Goal: Task Accomplishment & Management: Use online tool/utility

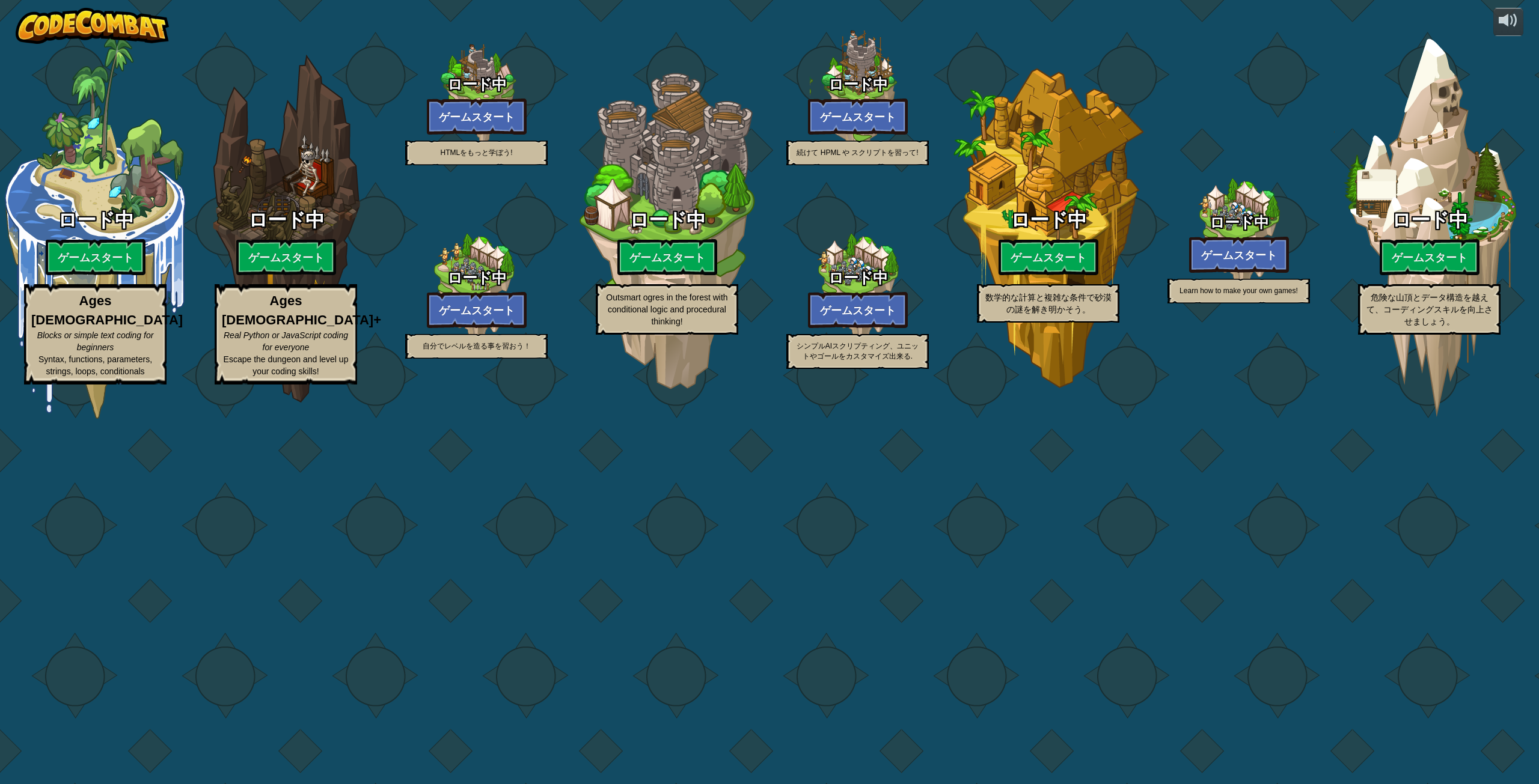
select select "ja"
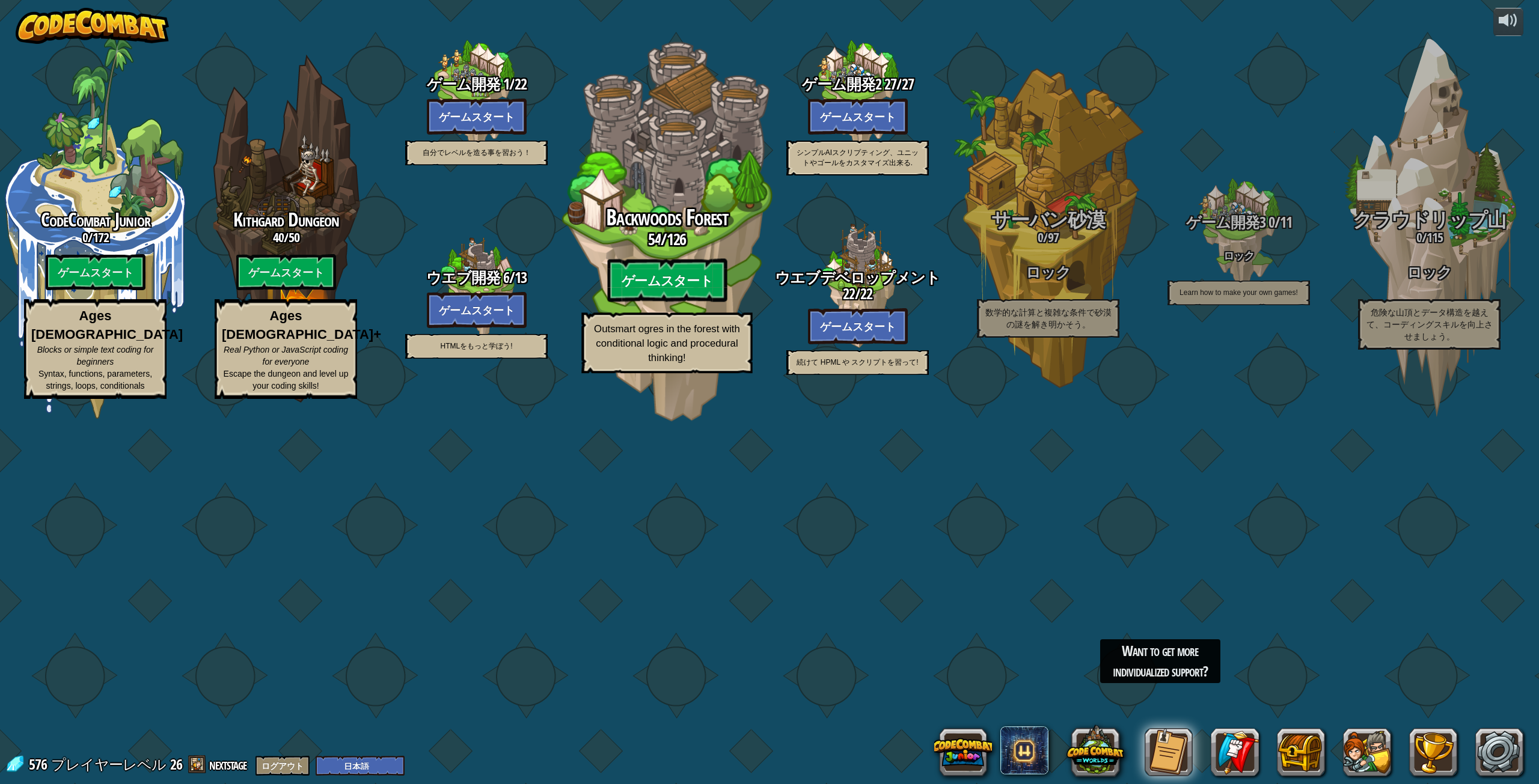
click at [639, 302] on btn "ゲームスタート" at bounding box center [667, 280] width 120 height 43
select select "ja"
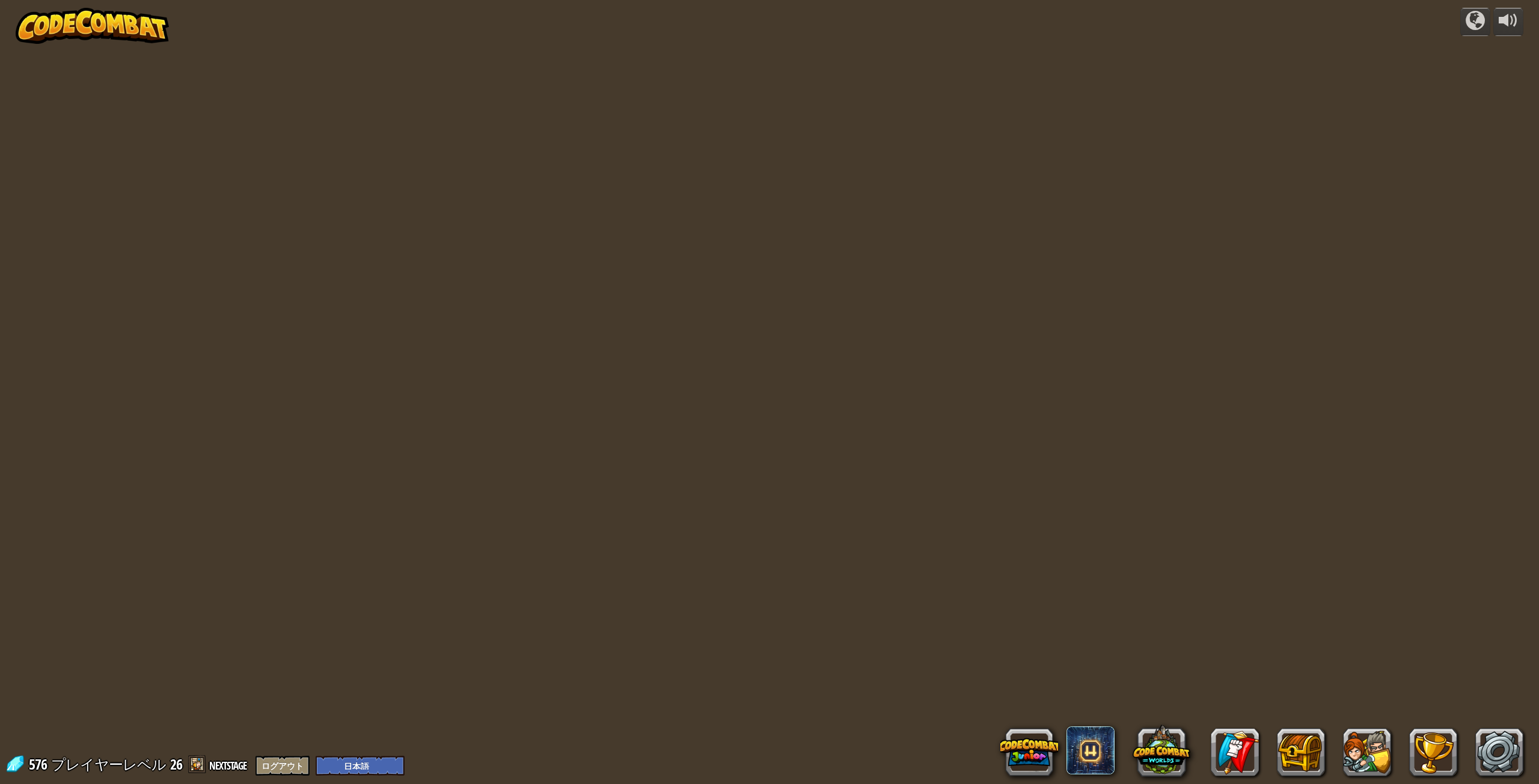
select select "ja"
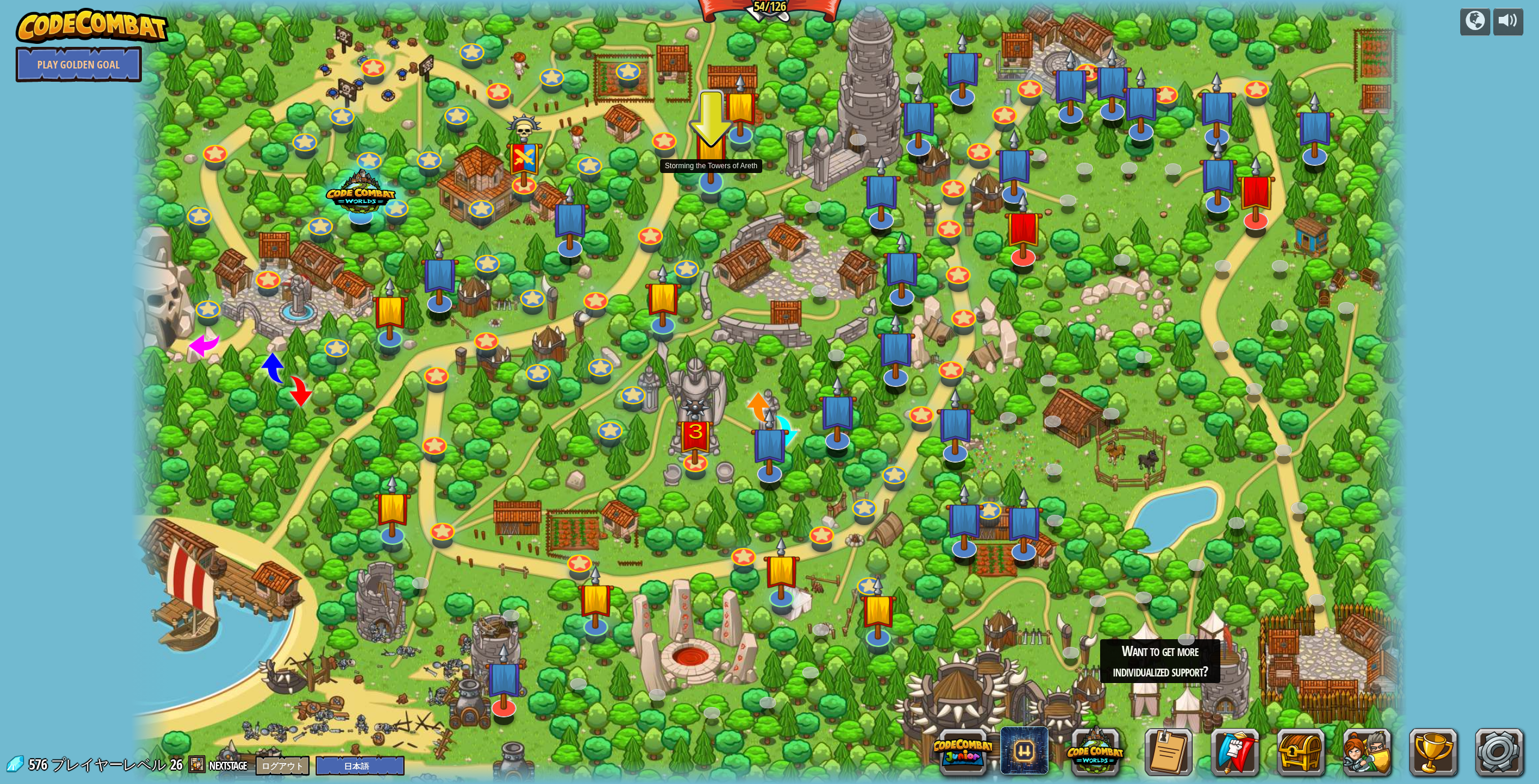
click at [721, 161] on img at bounding box center [711, 142] width 37 height 86
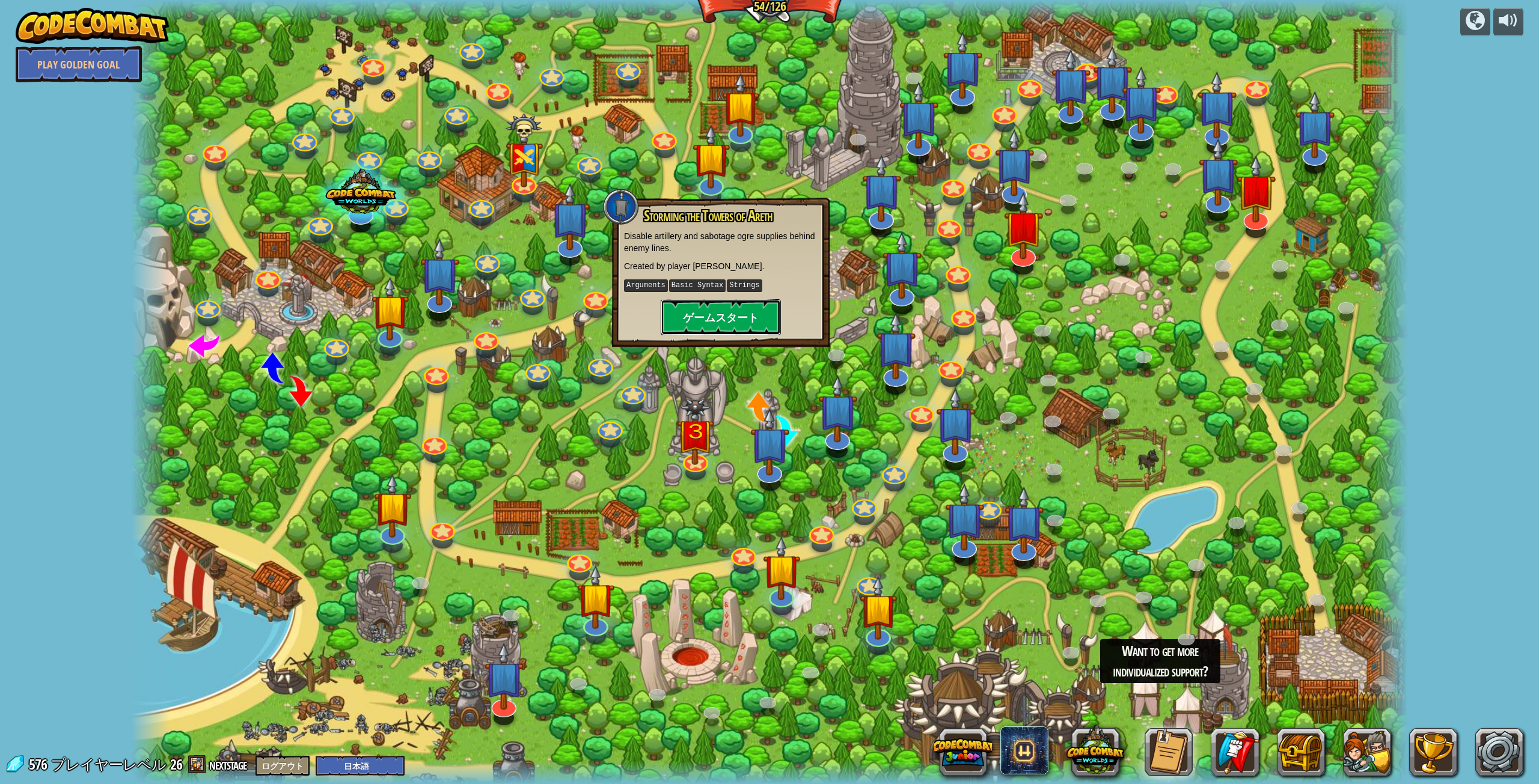
click at [700, 324] on button "ゲームスタート" at bounding box center [721, 317] width 120 height 36
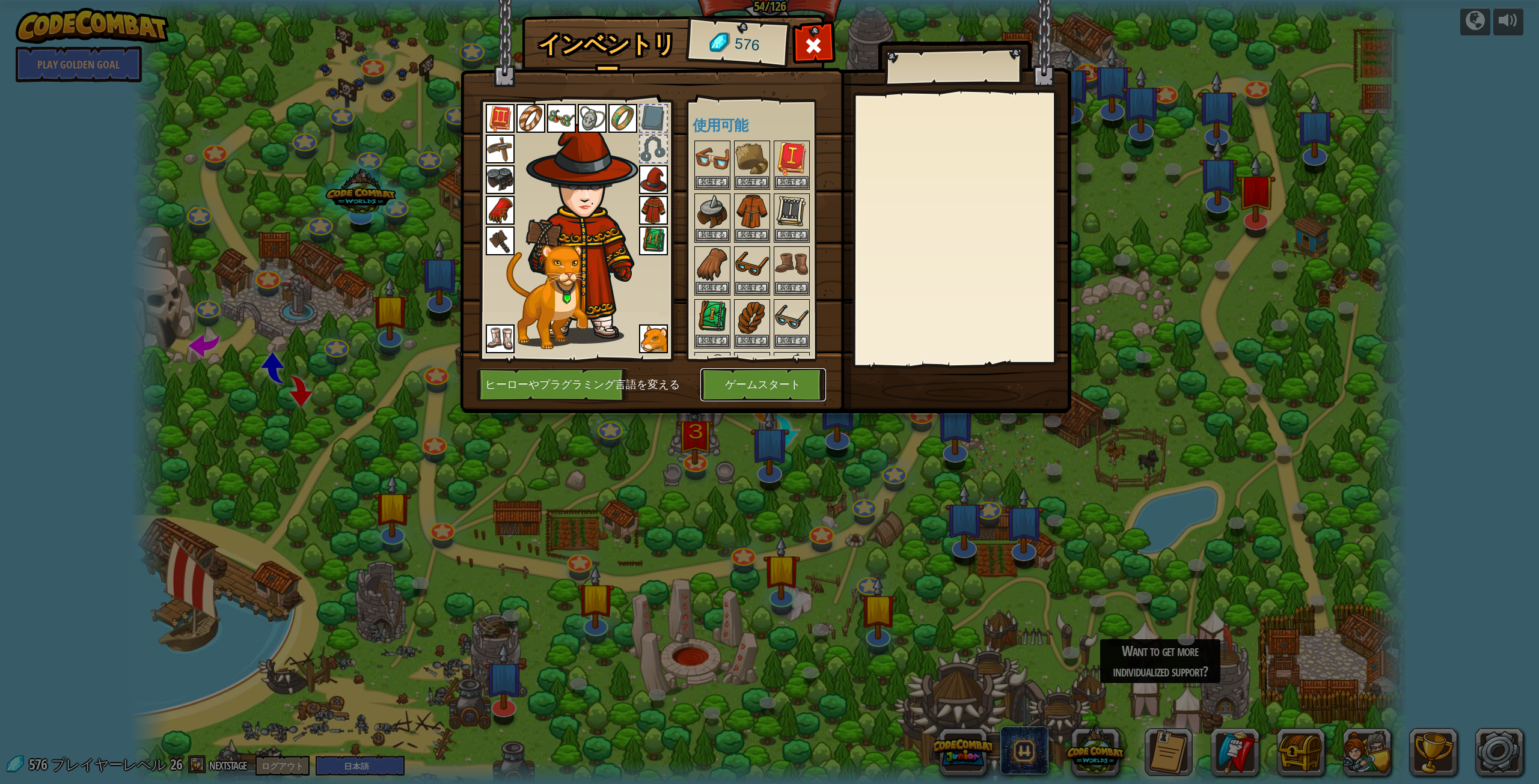
click at [812, 393] on button "ゲームスタート" at bounding box center [763, 385] width 125 height 33
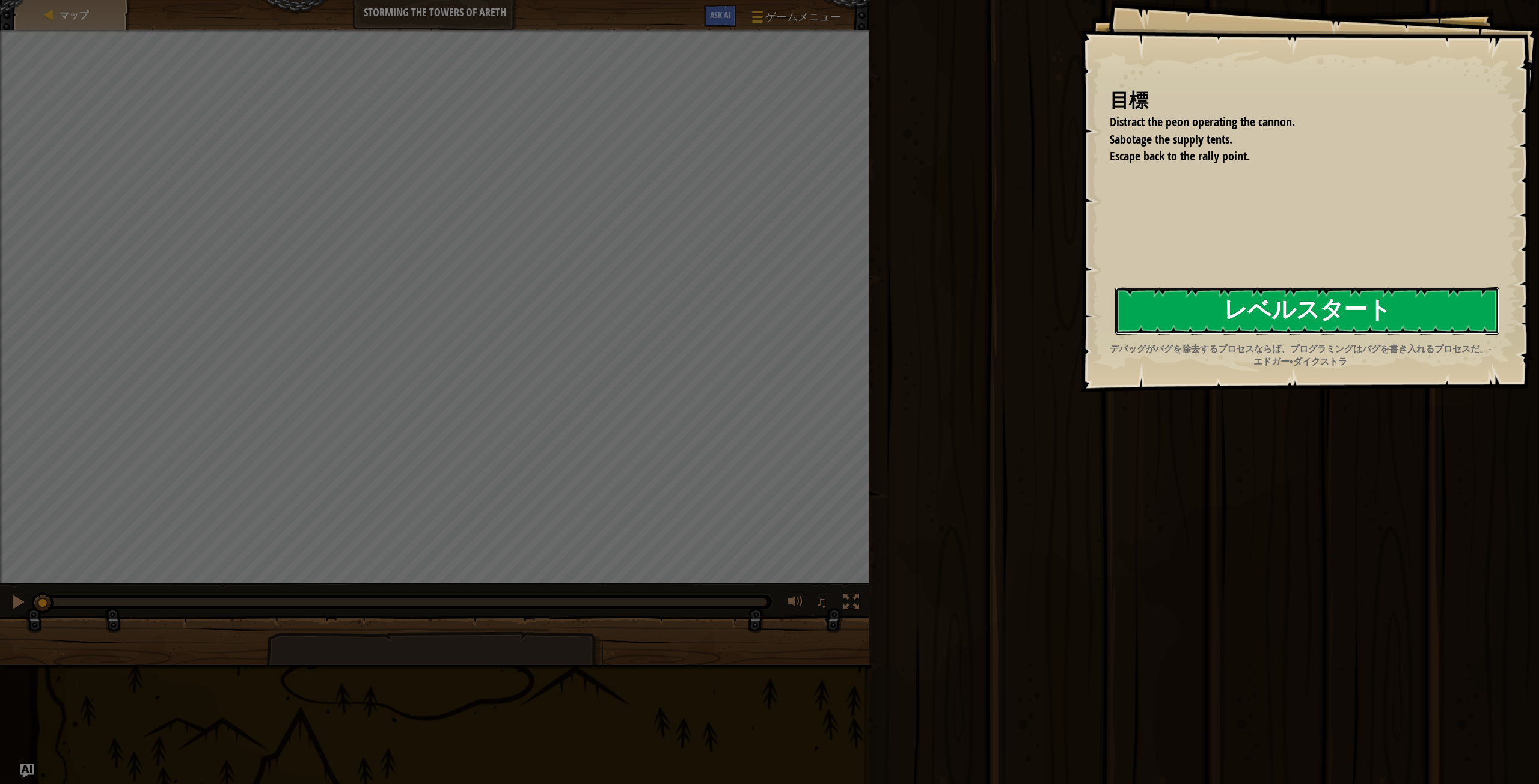
click at [1266, 310] on button "レベルスタート" at bounding box center [1307, 311] width 384 height 48
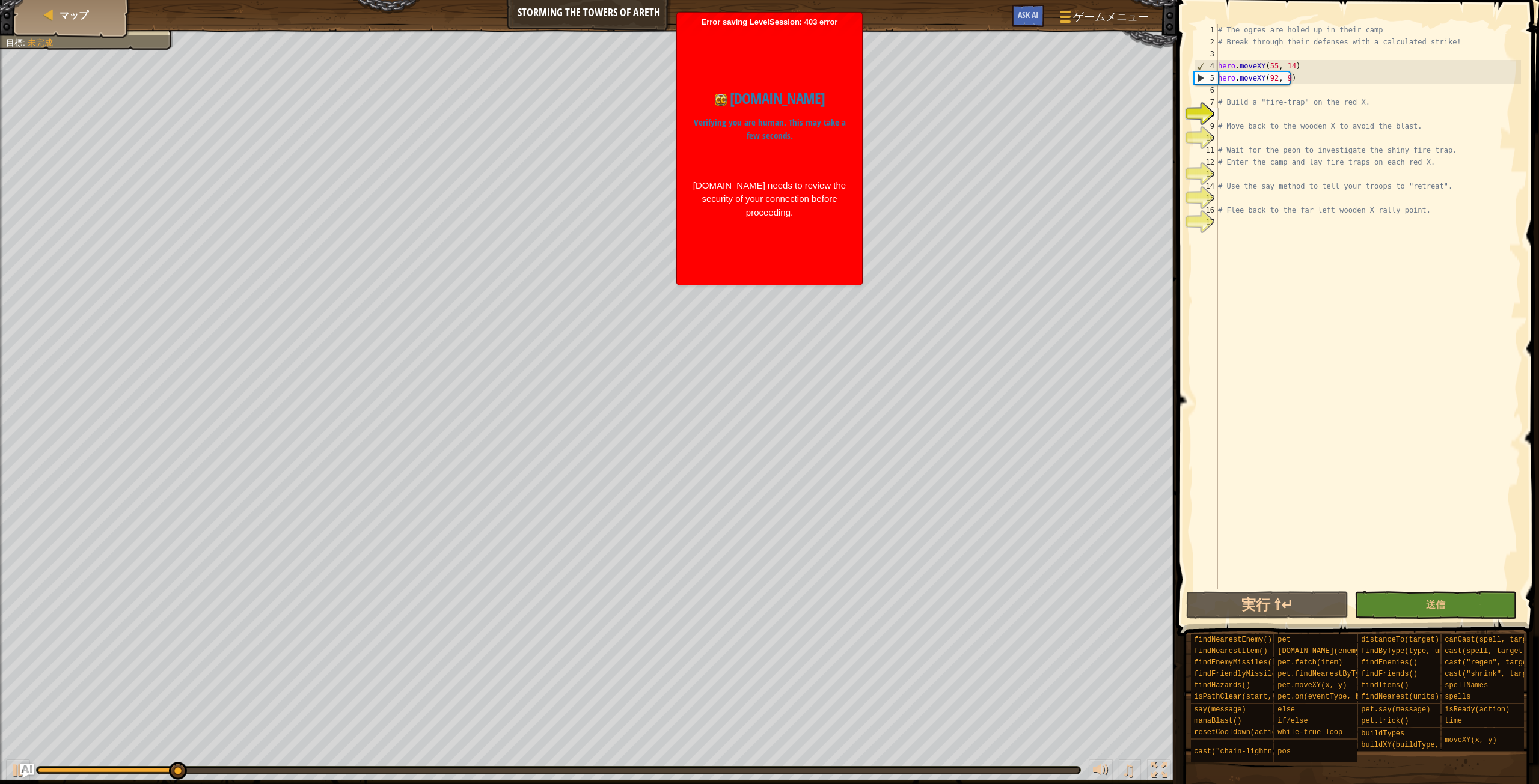
drag, startPoint x: 797, startPoint y: 287, endPoint x: 827, endPoint y: 274, distance: 32.7
click at [801, 273] on div "codecombat.com Verifying you are human. This may take a few seconds. codecombat…" at bounding box center [769, 153] width 173 height 252
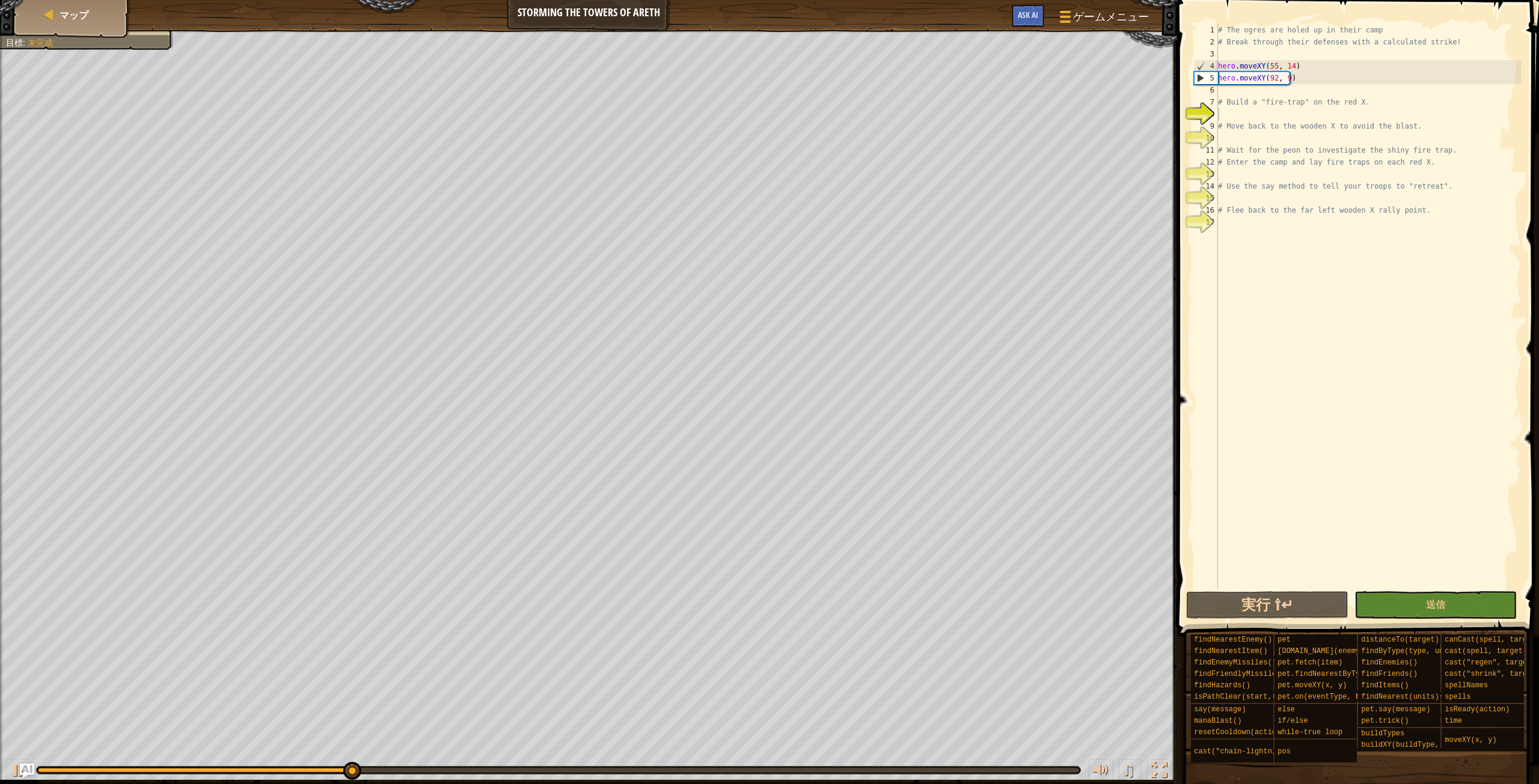
click at [1263, 116] on div "# The ogres are holed up in their camp # Break through their defenses with a ca…" at bounding box center [1368, 318] width 305 height 589
drag, startPoint x: 1261, startPoint y: 99, endPoint x: 1298, endPoint y: 104, distance: 37.3
click at [1298, 104] on div "# The ogres are holed up in their camp # Break through their defenses with a ca…" at bounding box center [1368, 318] width 305 height 589
type textarea "# Build a "fire-trap" on the red X."
click at [1231, 114] on div "# The ogres are holed up in their camp # Break through their defenses with a ca…" at bounding box center [1368, 318] width 305 height 589
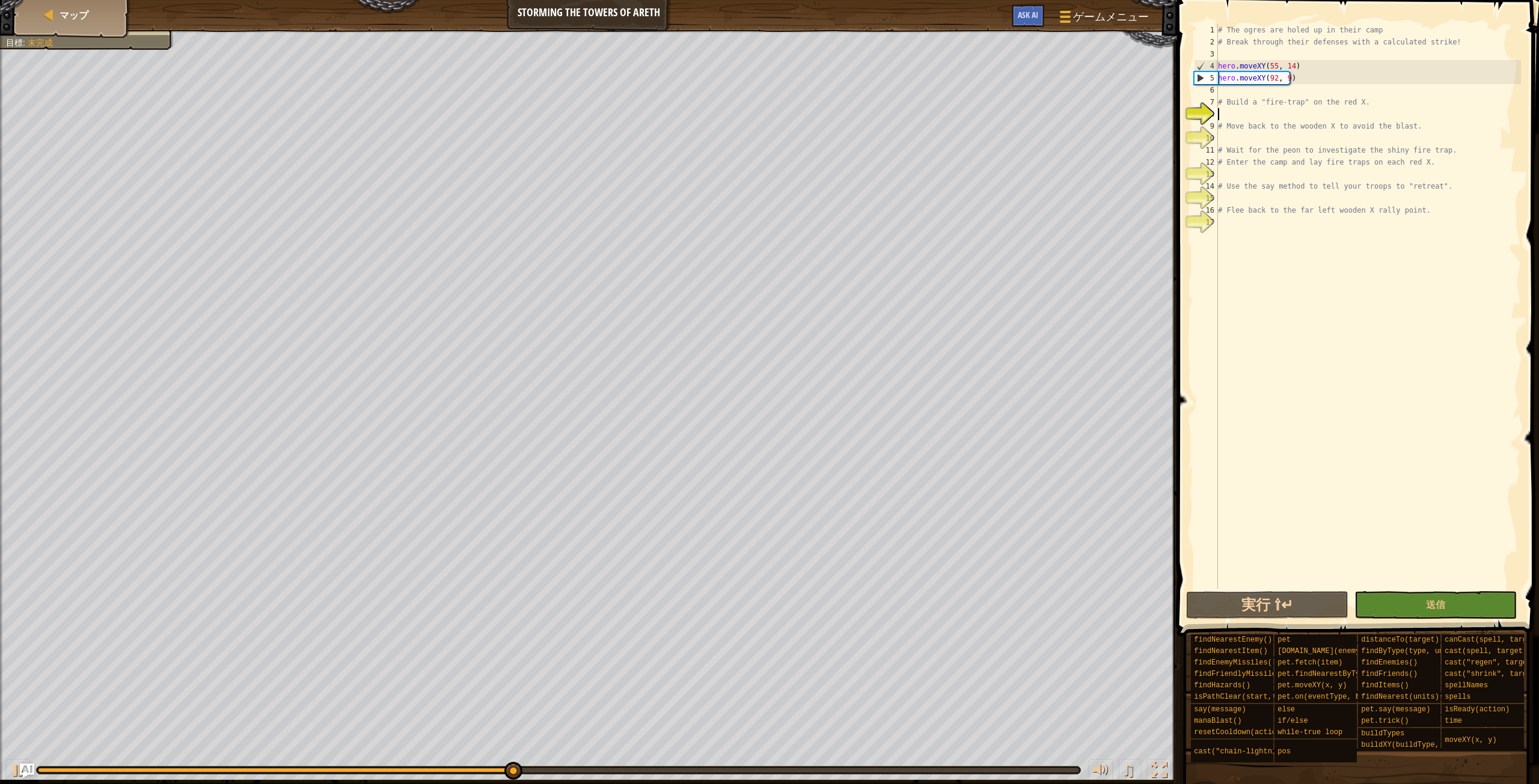
paste textarea "fire-trap"
type textarea "f"
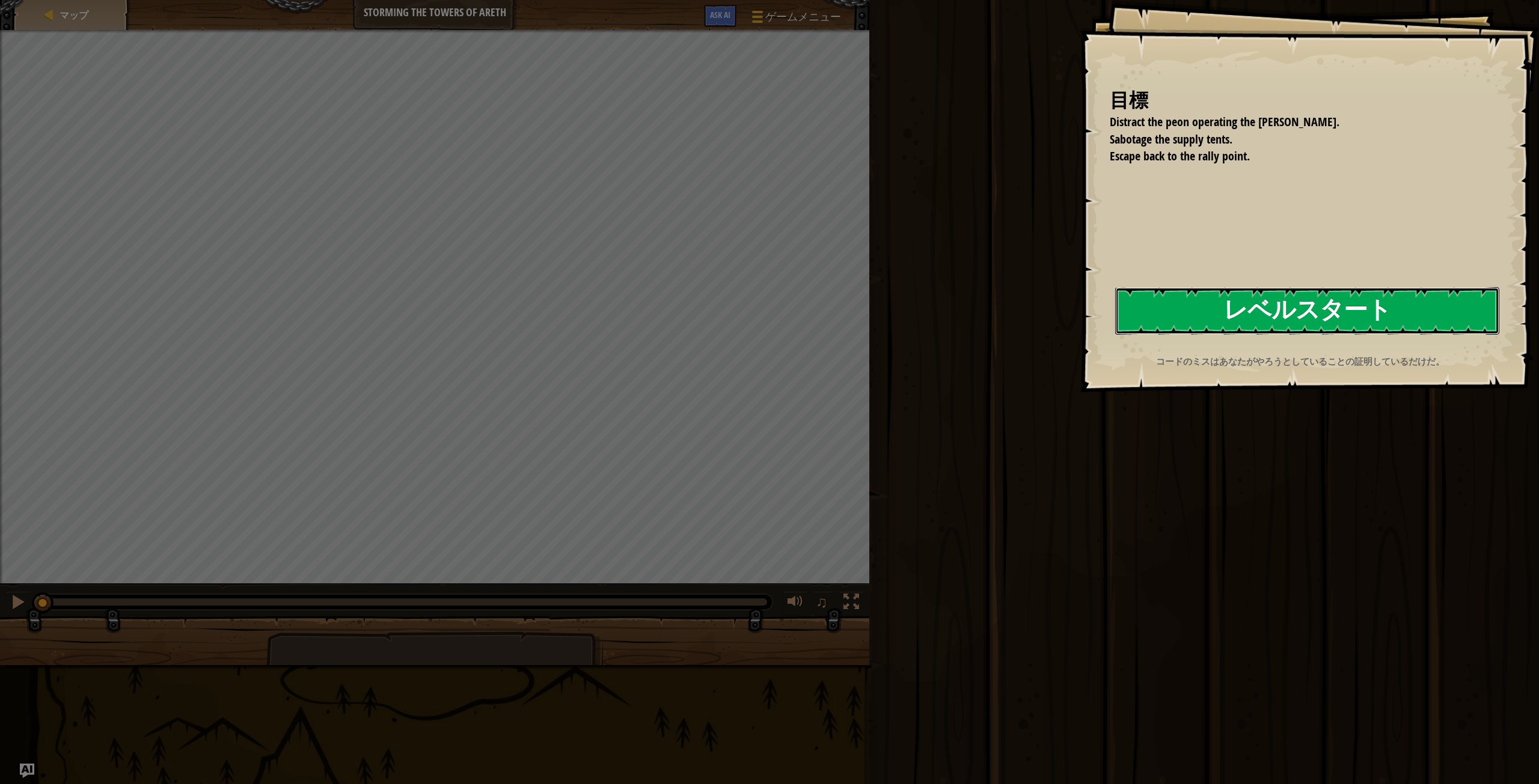
click at [1293, 327] on button "レベルスタート" at bounding box center [1307, 311] width 384 height 48
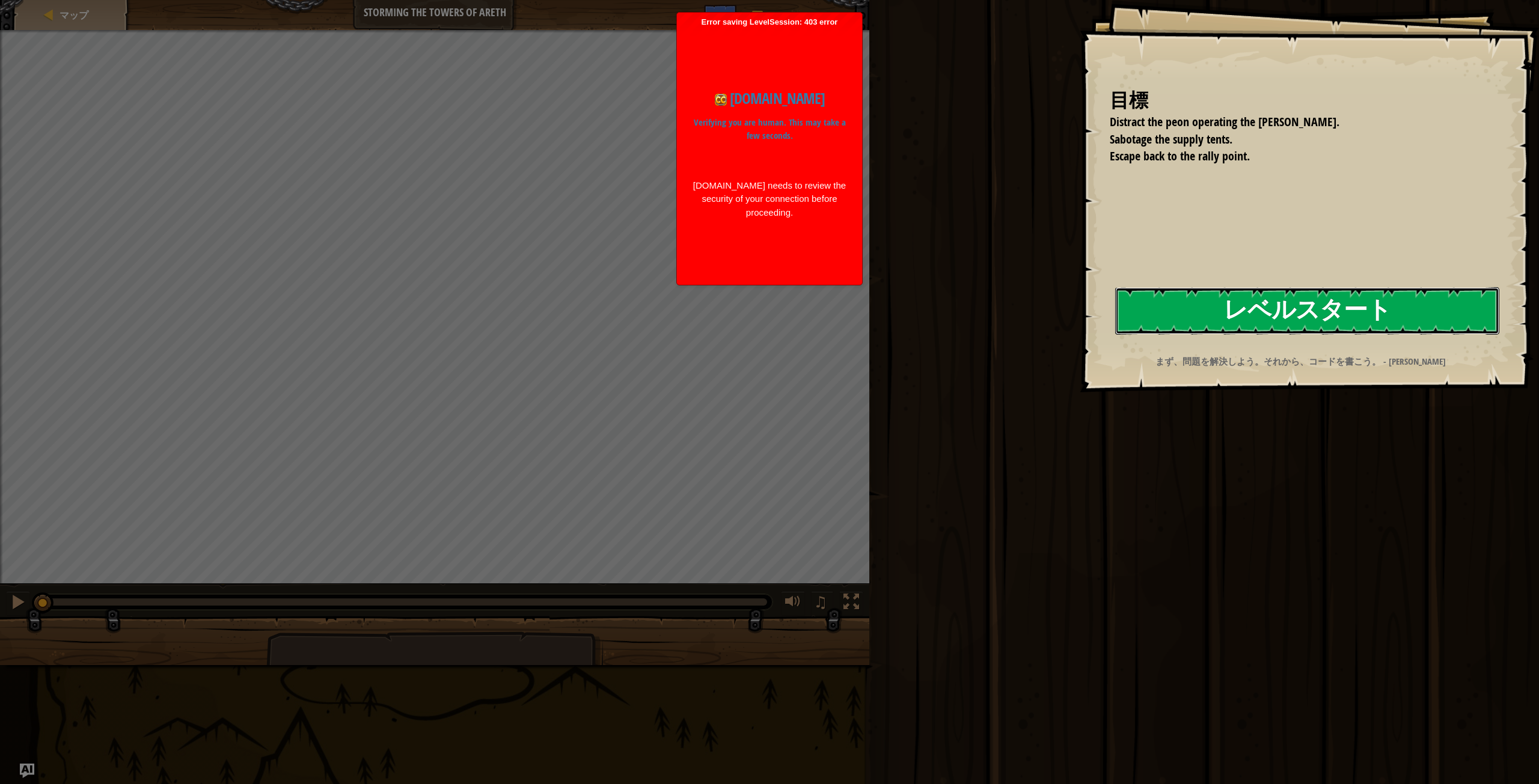
click at [1276, 311] on button "レベルスタート" at bounding box center [1307, 311] width 384 height 48
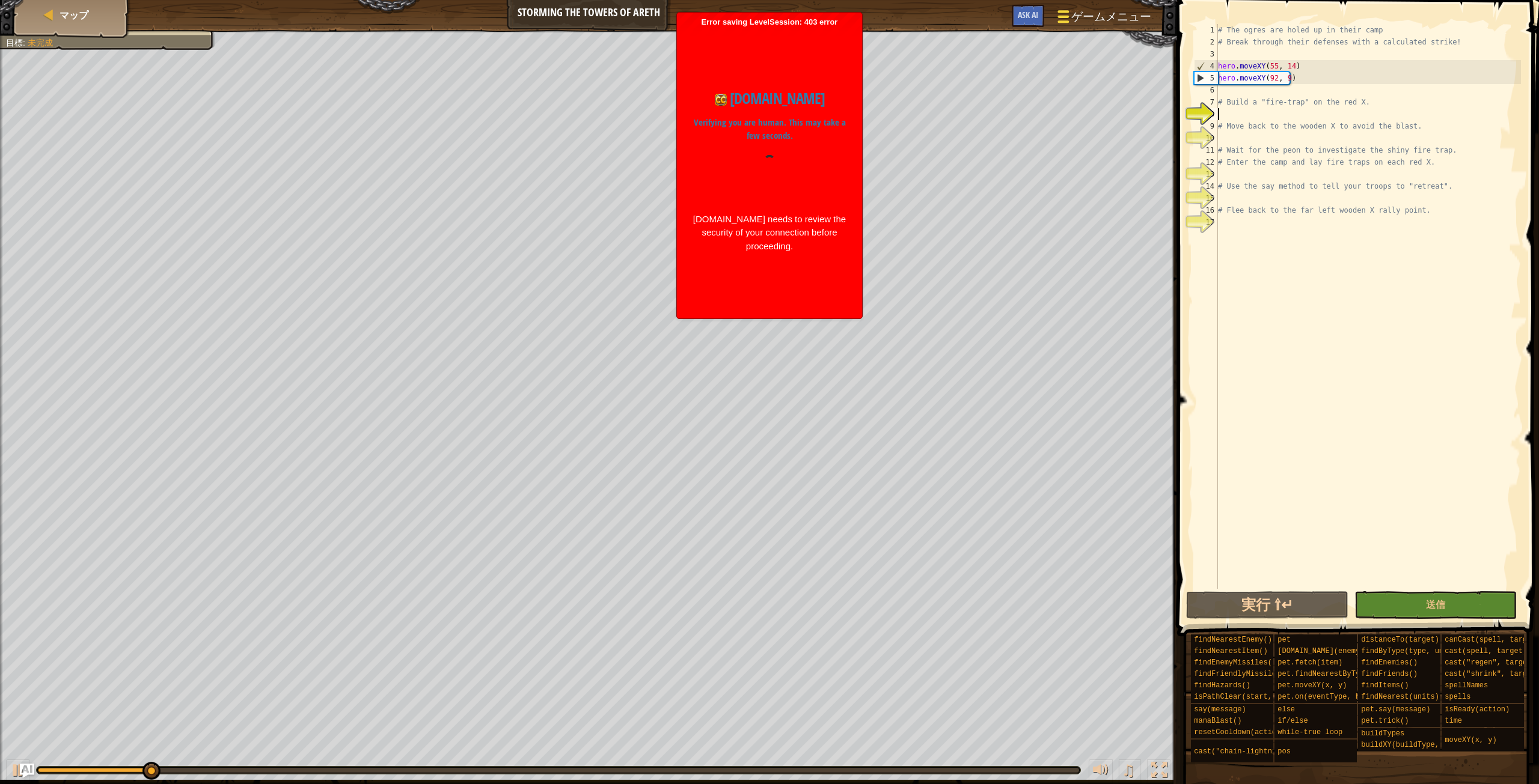
click at [1114, 21] on span "ゲームメニュー" at bounding box center [1111, 16] width 79 height 16
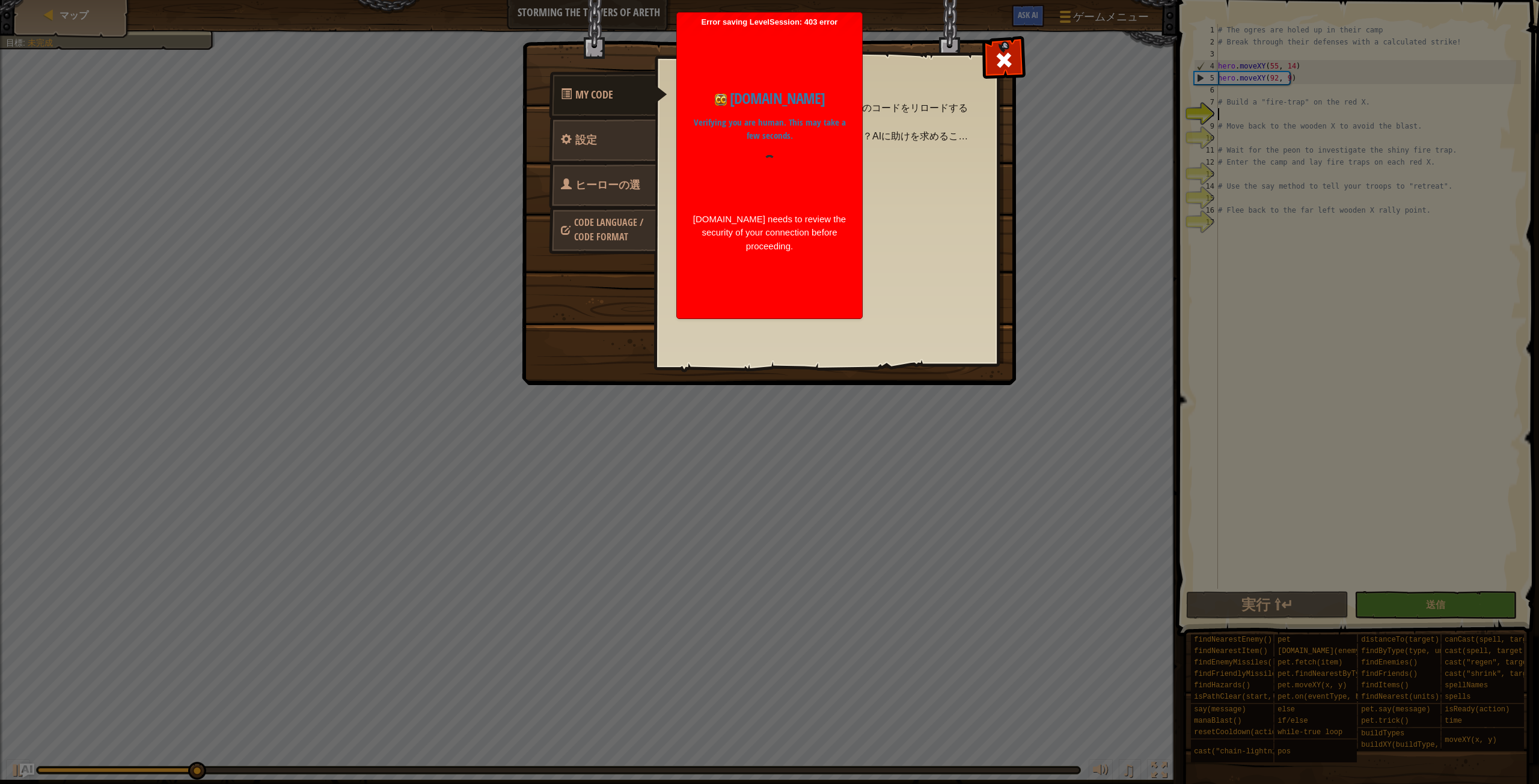
drag, startPoint x: 835, startPoint y: 14, endPoint x: 691, endPoint y: 66, distance: 153.1
click at [691, 66] on div "Error saving LevelSession: 403 error Just a moment... codecombat.com Verifying …" at bounding box center [769, 165] width 185 height 306
click at [657, 89] on body "マップ Storming the Towers of Areth ゲームメニュー 完了 Ask AI 1 הההההההההההההההההההההההההה…" at bounding box center [769, 392] width 1539 height 784
click at [820, 246] on div "[DOMAIN_NAME] needs to review the security of your connection before proceeding." at bounding box center [769, 233] width 155 height 41
click at [805, 235] on div "[DOMAIN_NAME] needs to review the security of your connection before proceeding." at bounding box center [769, 233] width 155 height 41
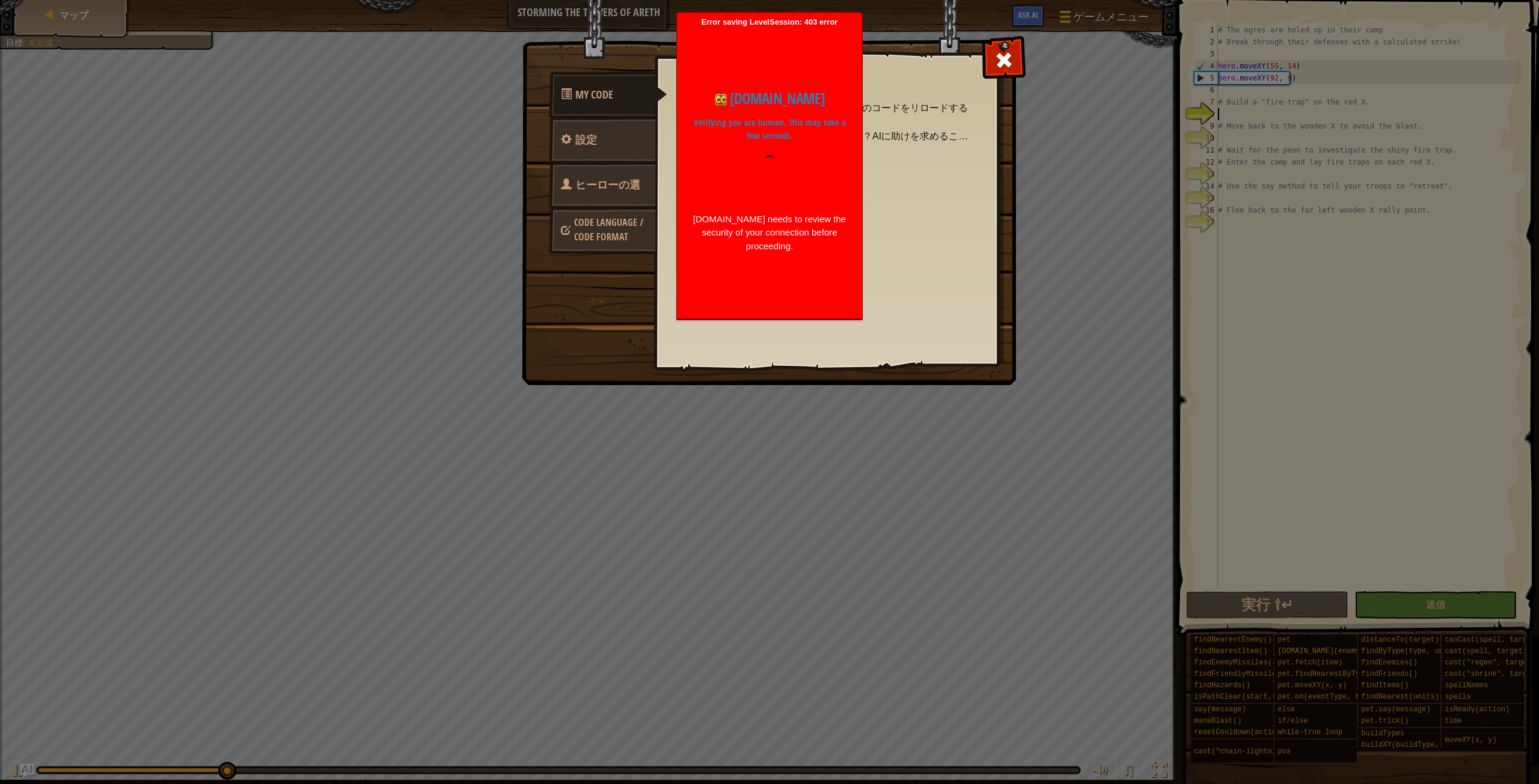
drag, startPoint x: 804, startPoint y: 235, endPoint x: 876, endPoint y: 269, distance: 79.6
click at [814, 238] on div "[DOMAIN_NAME] needs to review the security of your connection before proceeding." at bounding box center [769, 233] width 155 height 41
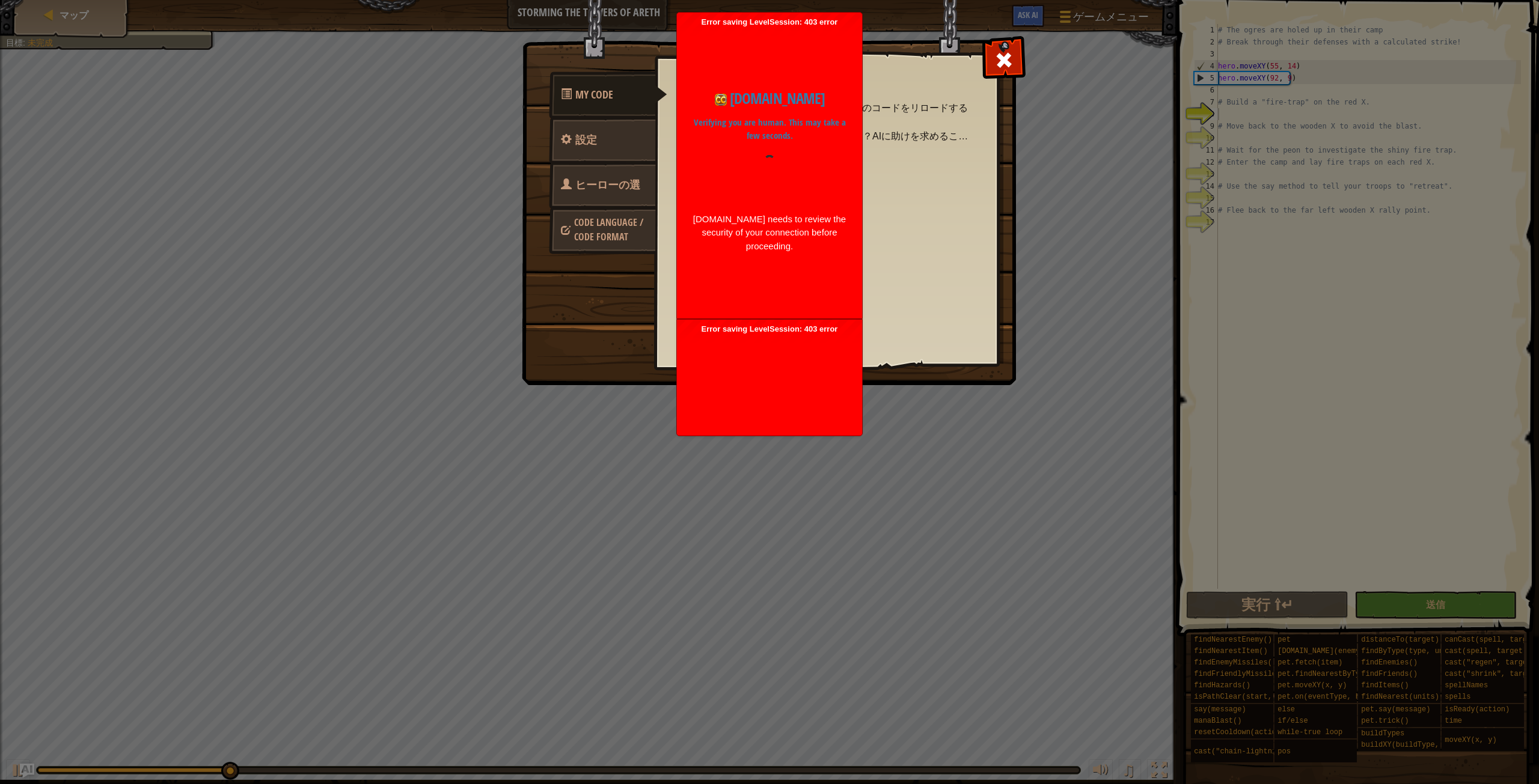
drag, startPoint x: 876, startPoint y: 269, endPoint x: 839, endPoint y: 240, distance: 47.0
click at [839, 240] on body "マップ Storming the Towers of Areth ゲームメニュー 完了 Ask AI 1 הההההההההההההההההההההההההה…" at bounding box center [769, 392] width 1539 height 784
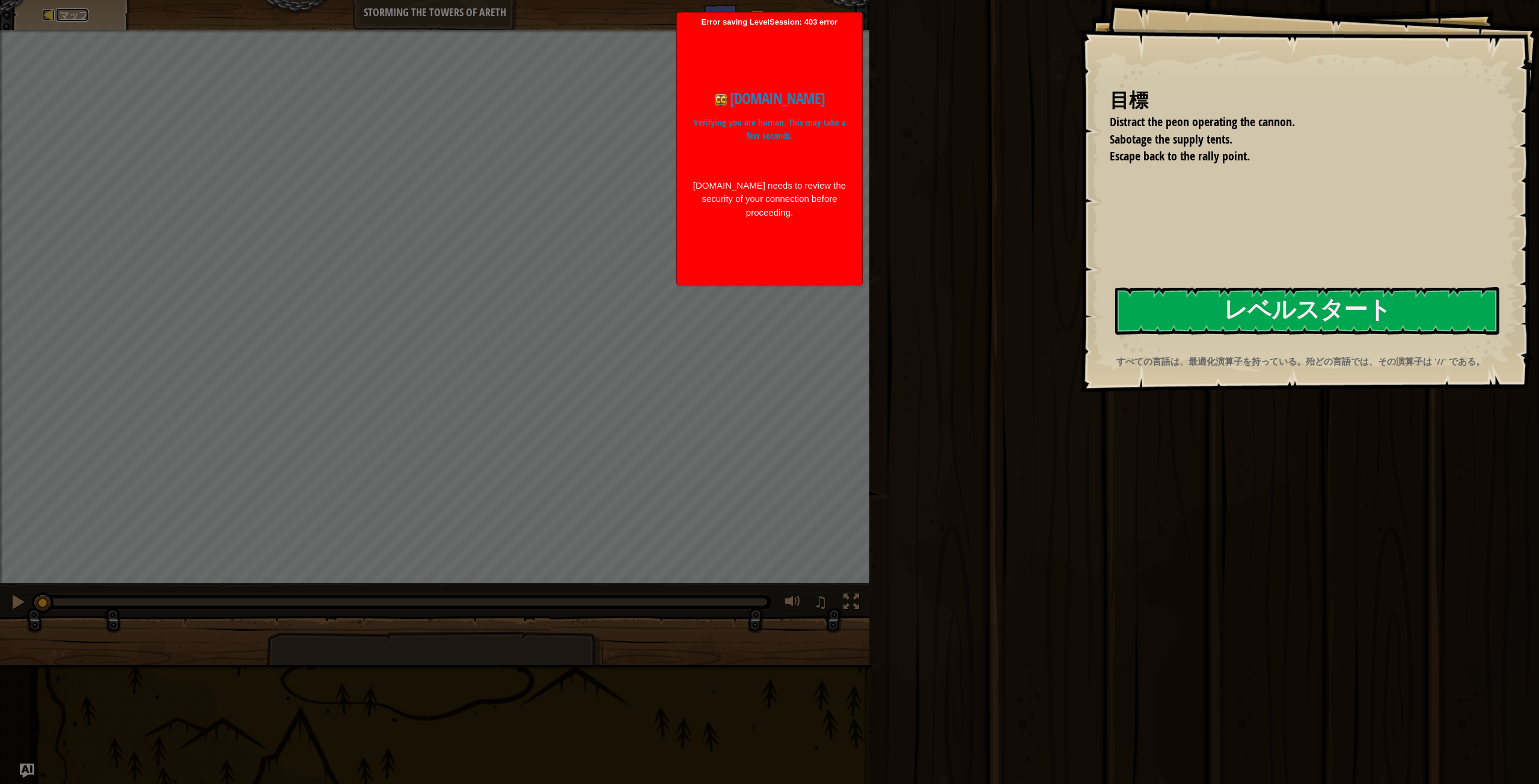
click at [77, 18] on span "マップ" at bounding box center [74, 15] width 29 height 13
select select "ja"
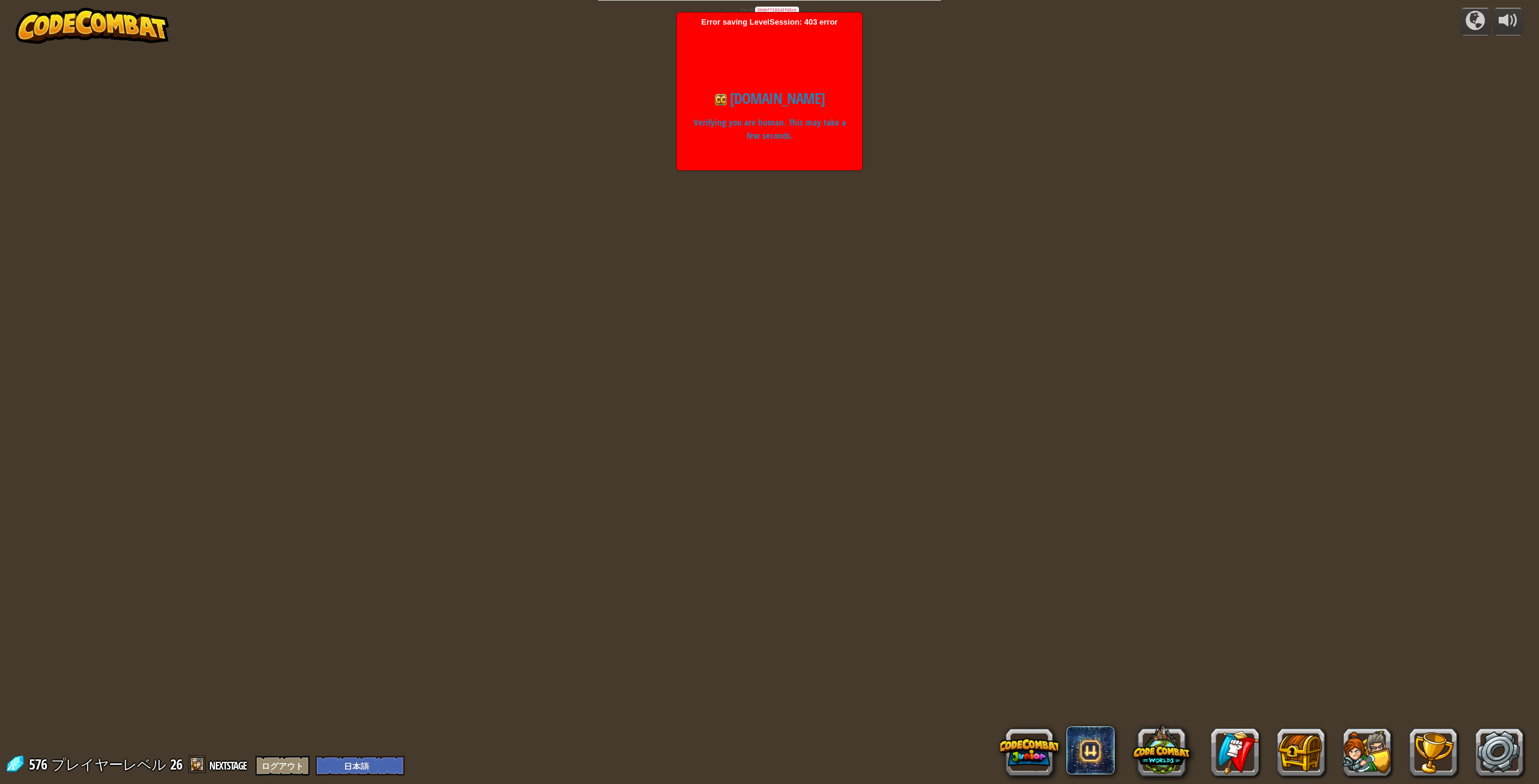
select select "ja"
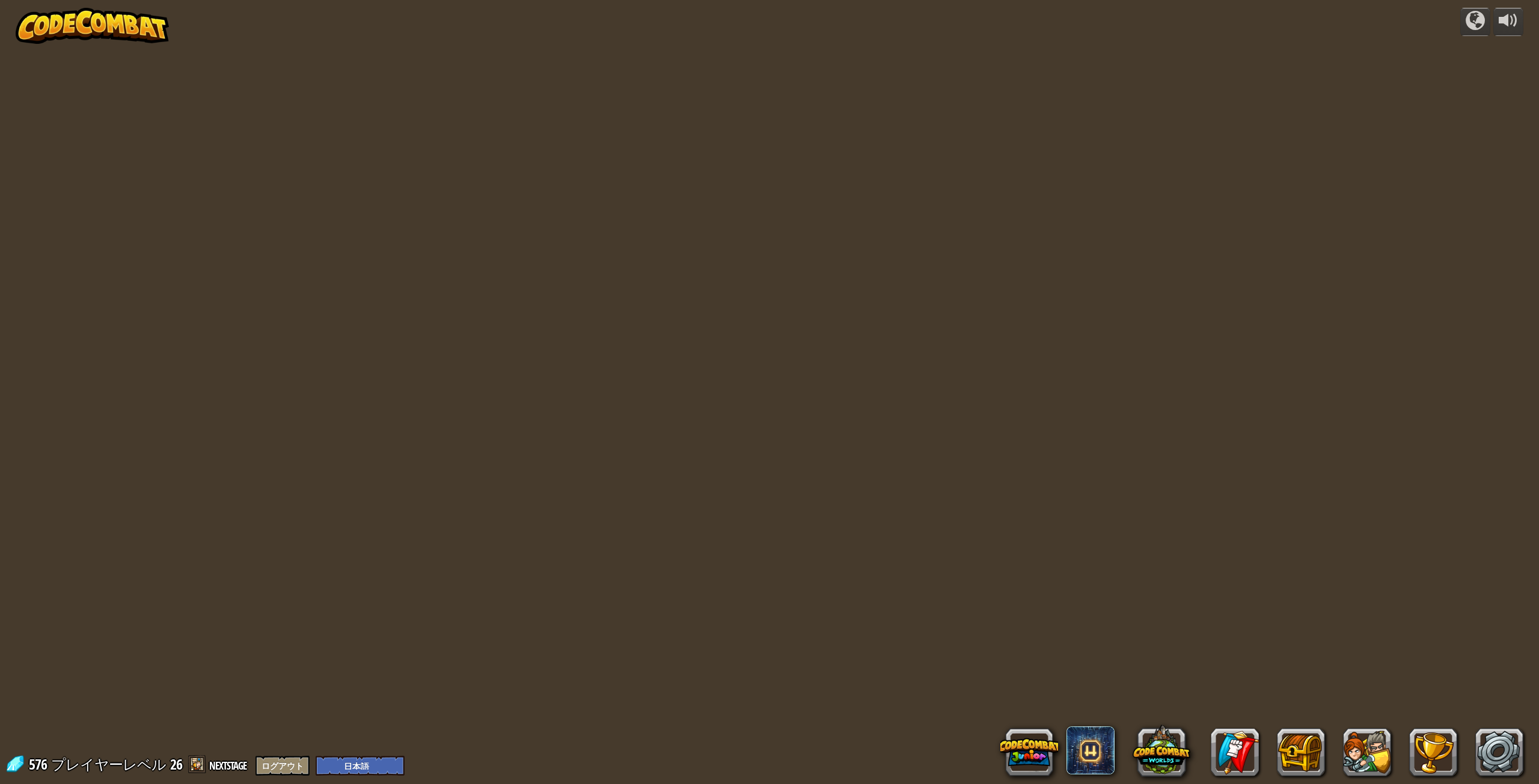
select select "ja"
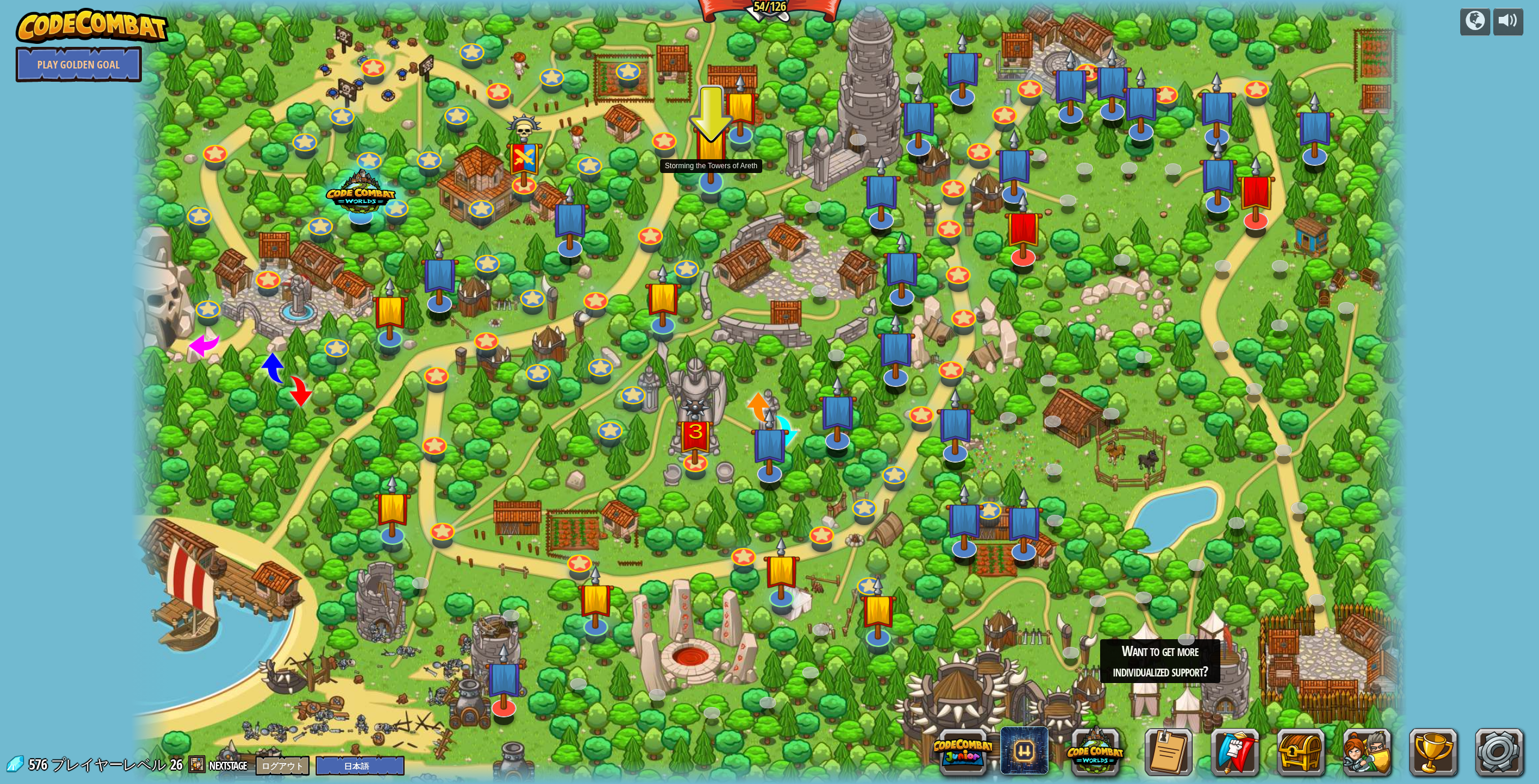
click at [720, 177] on img at bounding box center [711, 142] width 37 height 86
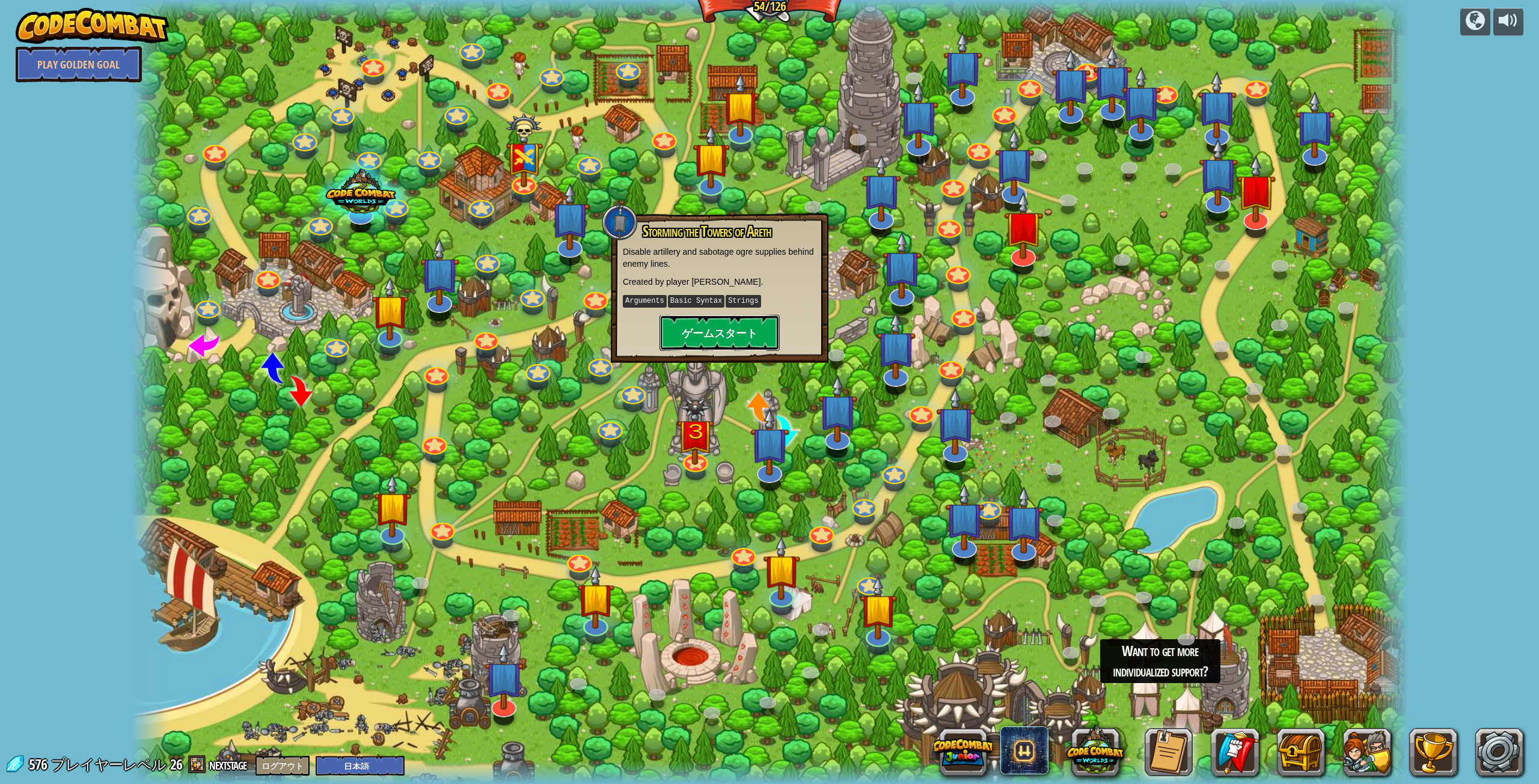
click at [744, 331] on button "ゲームスタート" at bounding box center [720, 333] width 120 height 36
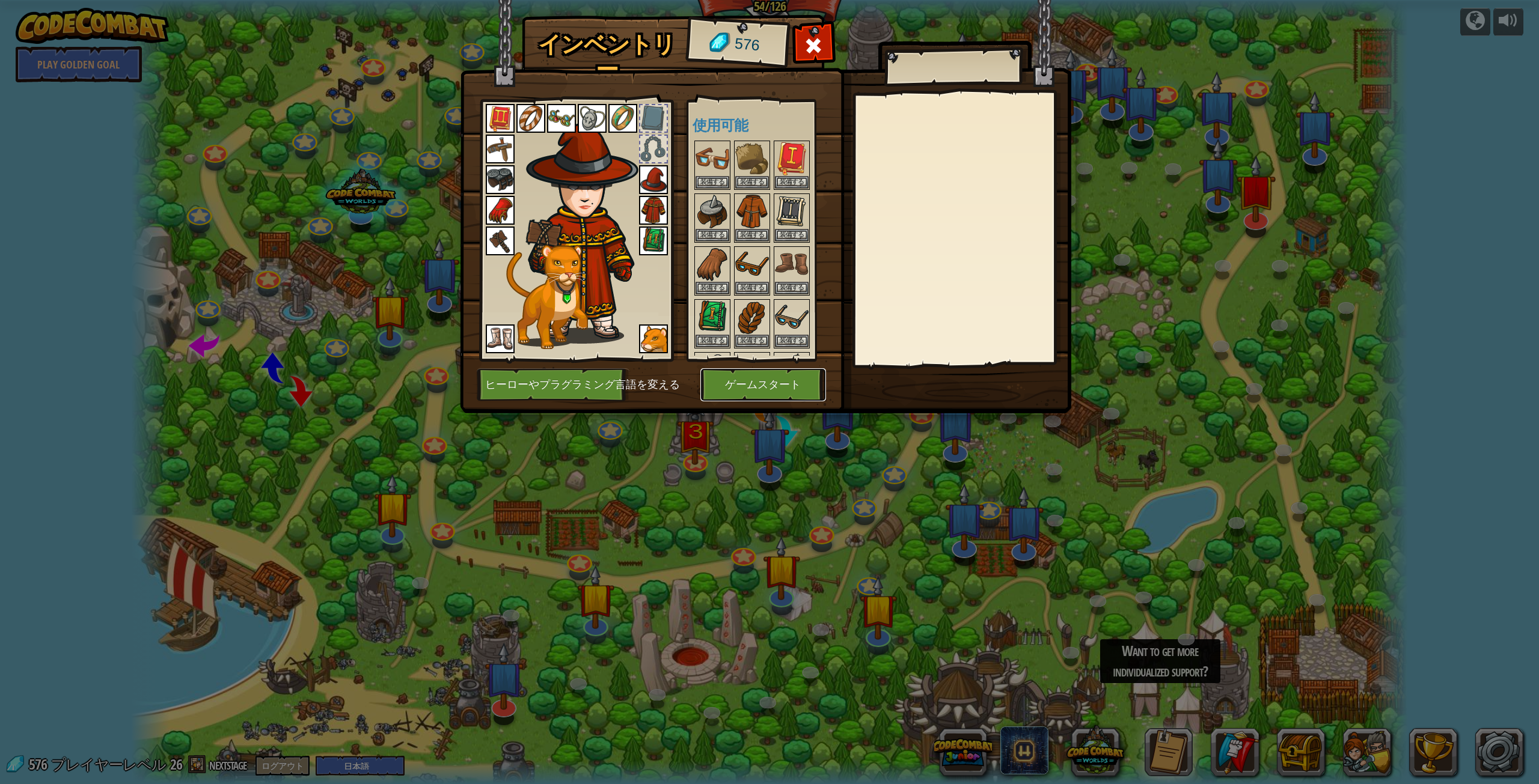
click at [767, 376] on button "ゲームスタート" at bounding box center [763, 385] width 125 height 33
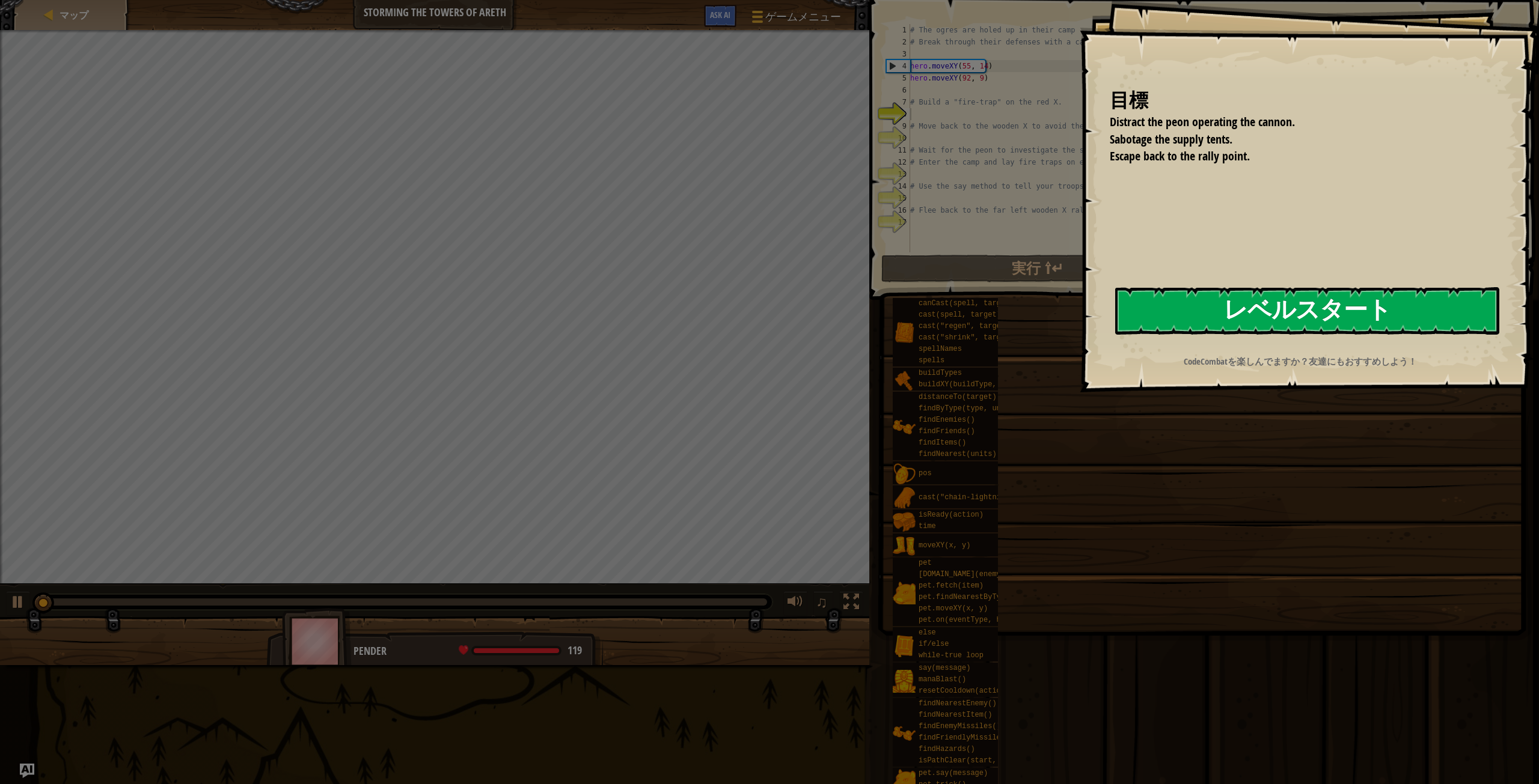
click at [1155, 319] on button "レベルスタート" at bounding box center [1307, 311] width 384 height 48
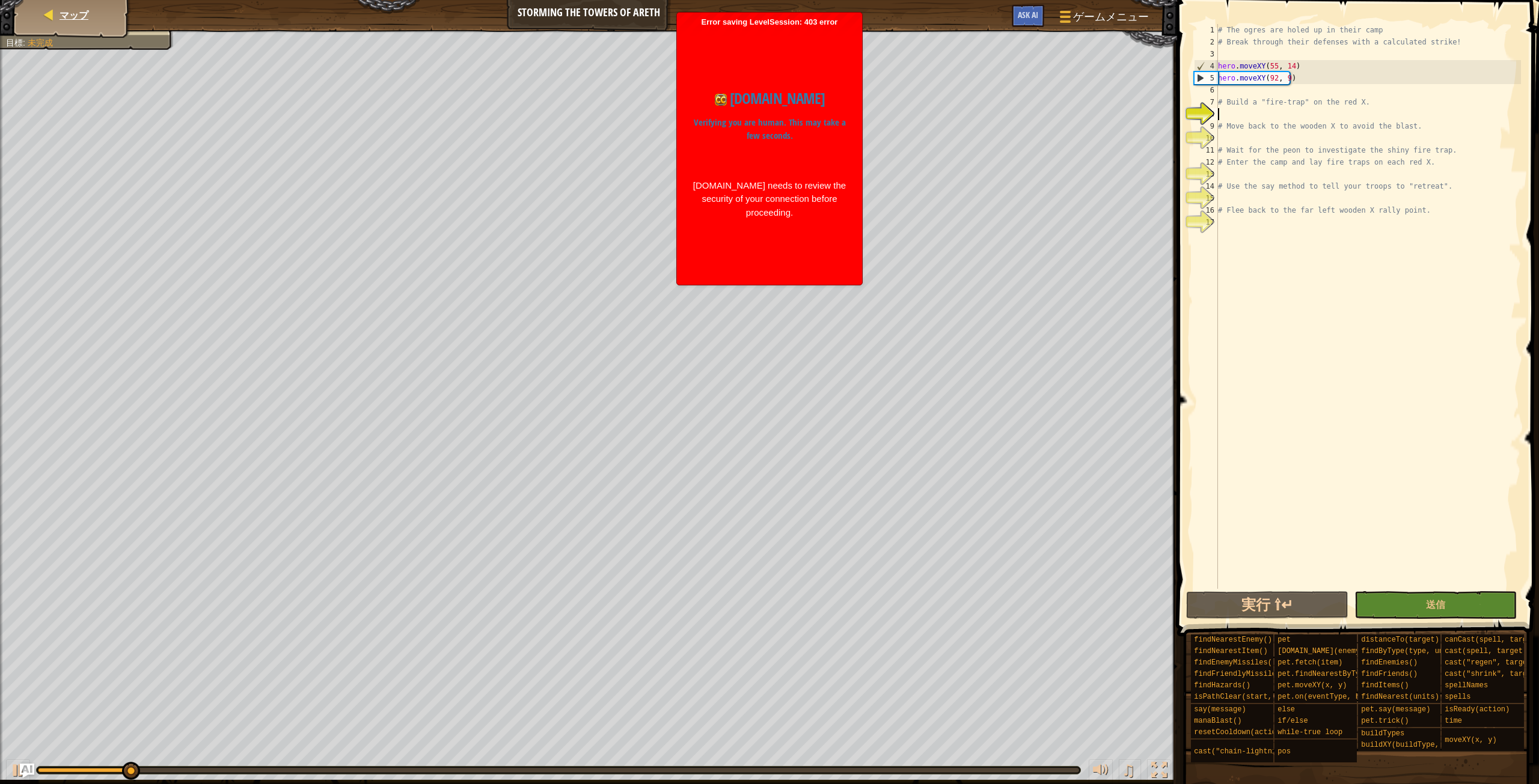
click at [61, 7] on div "マップ" at bounding box center [72, 15] width 96 height 30
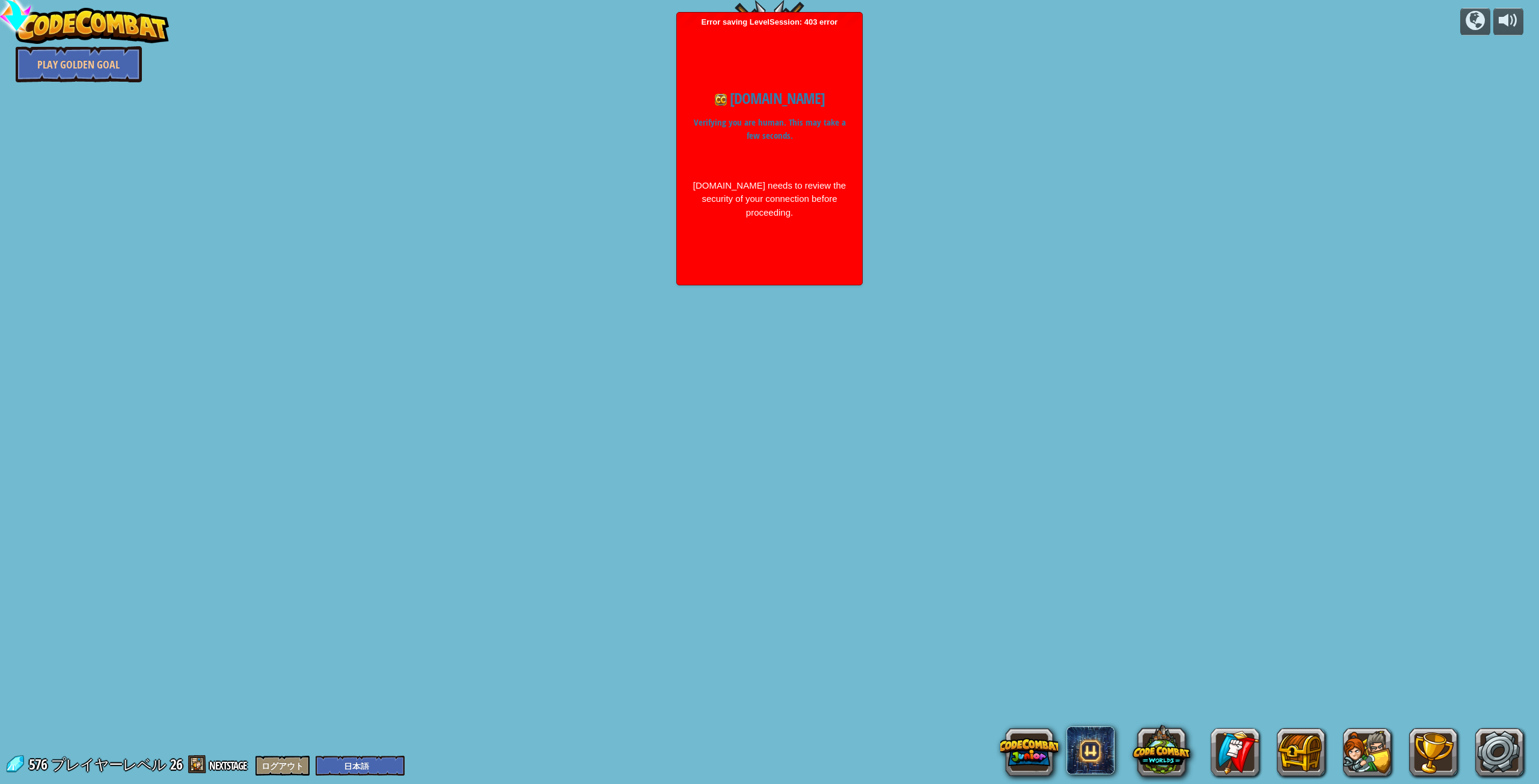
select select "ja"
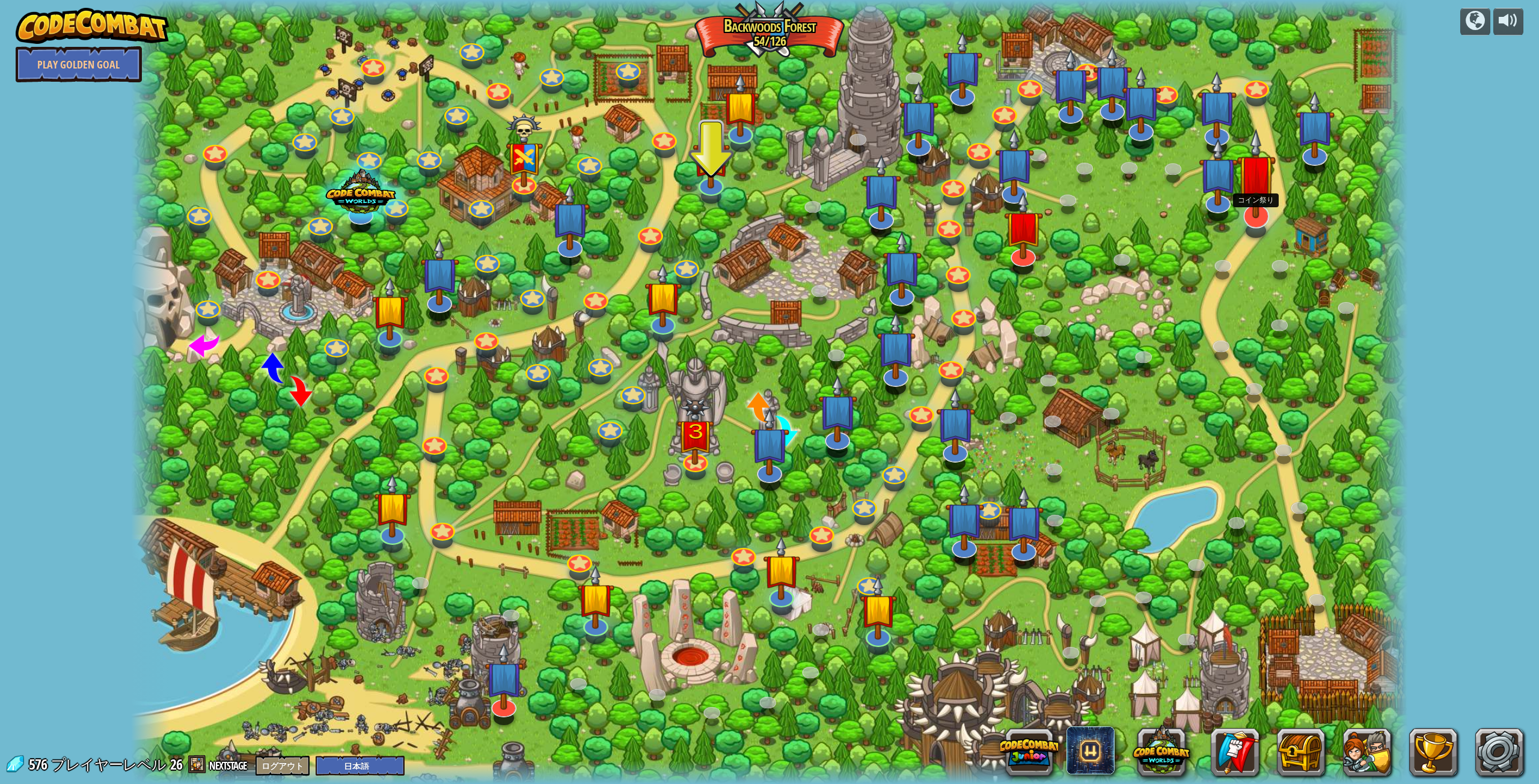
click at [1254, 203] on img at bounding box center [1256, 174] width 39 height 90
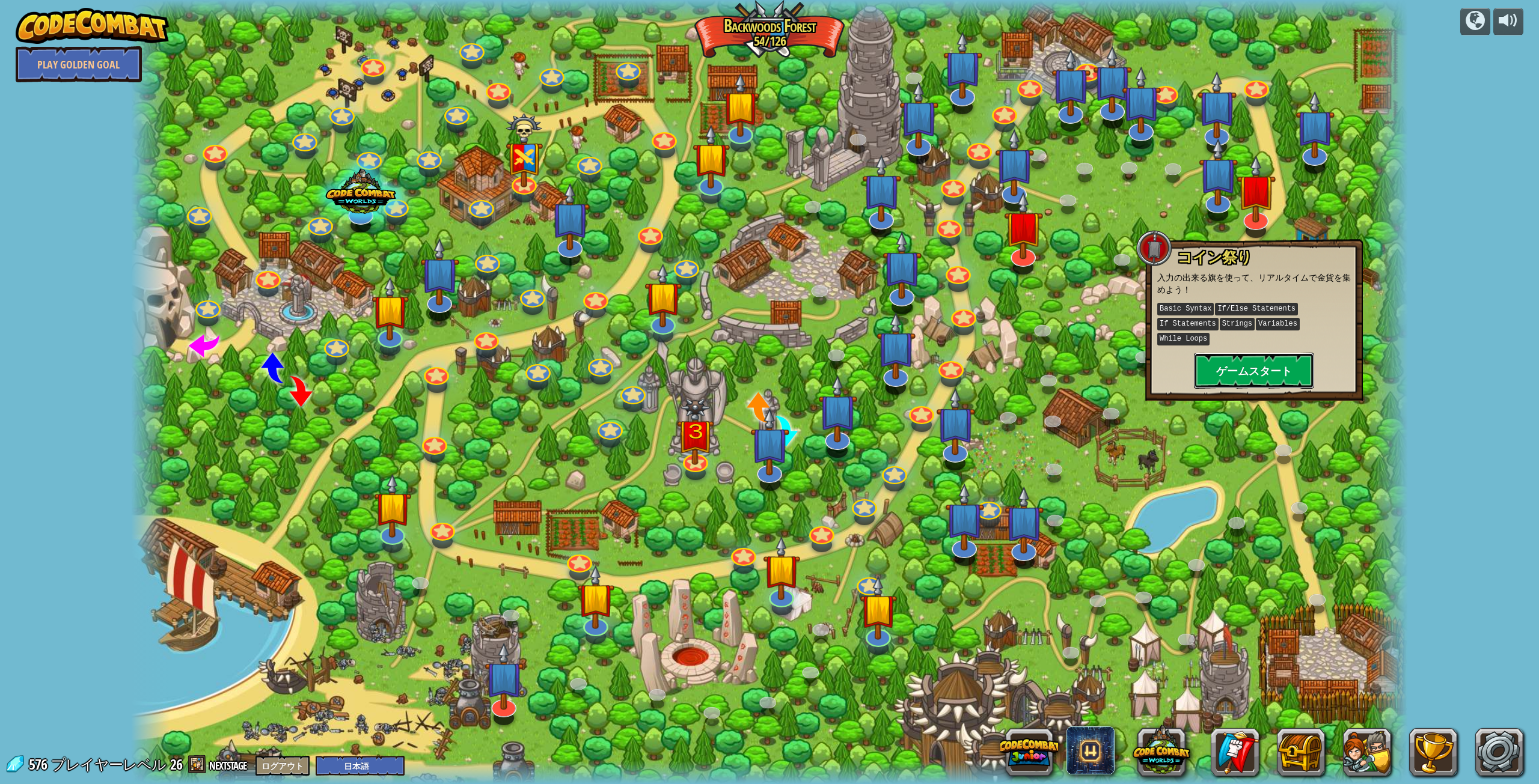
click at [1242, 360] on button "ゲームスタート" at bounding box center [1254, 370] width 120 height 36
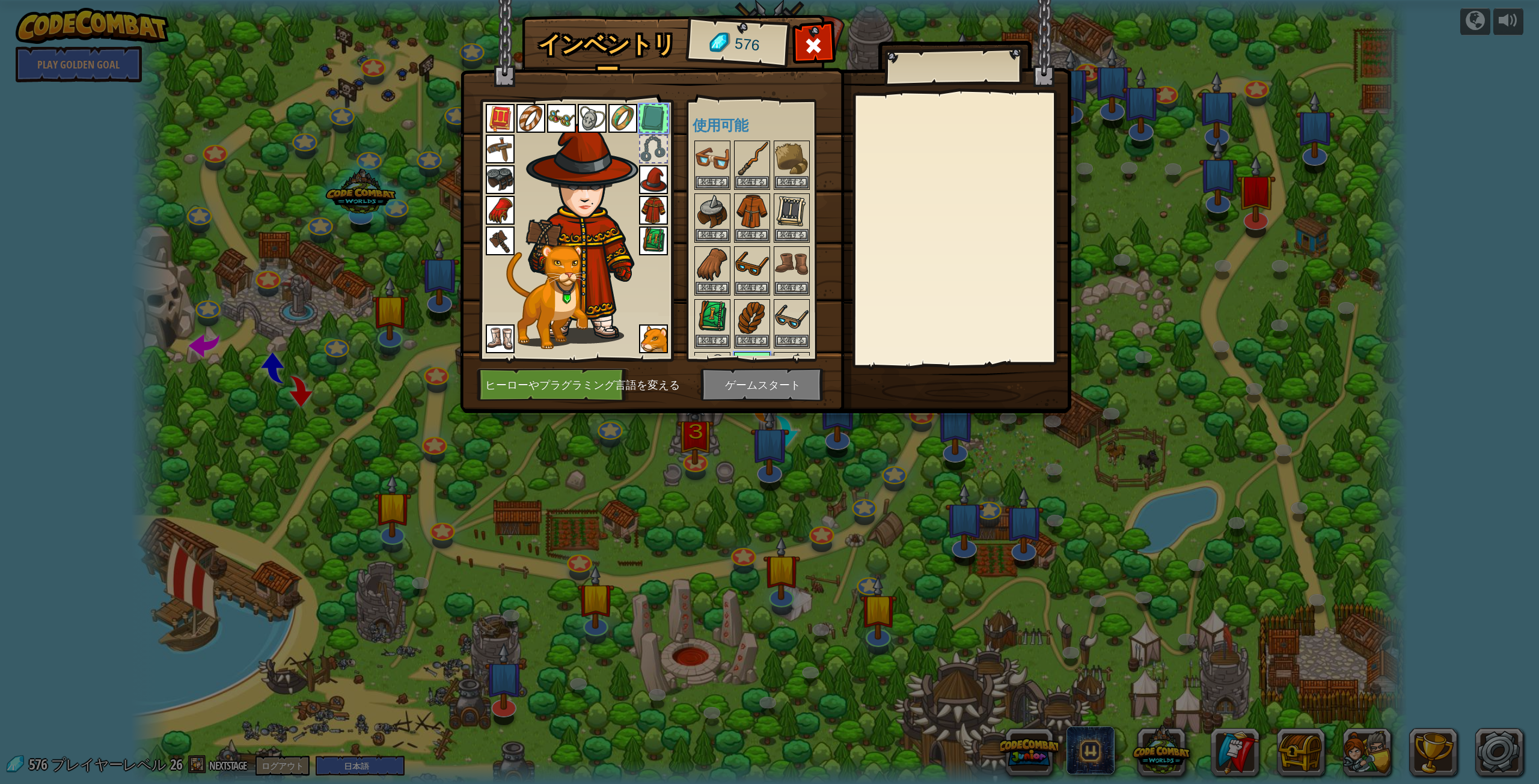
scroll to position [49, 0]
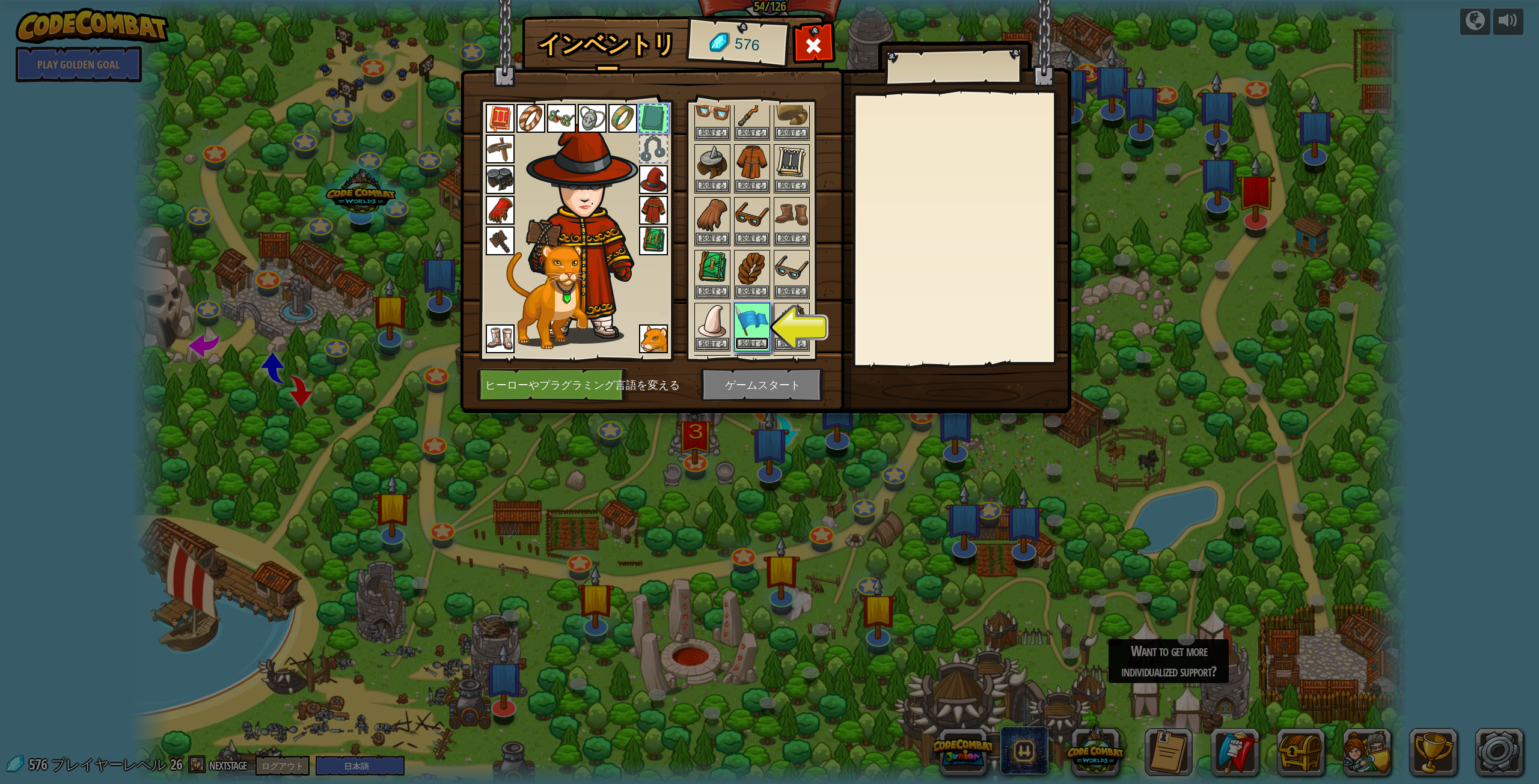
click at [761, 342] on button "装備する" at bounding box center [752, 343] width 34 height 12
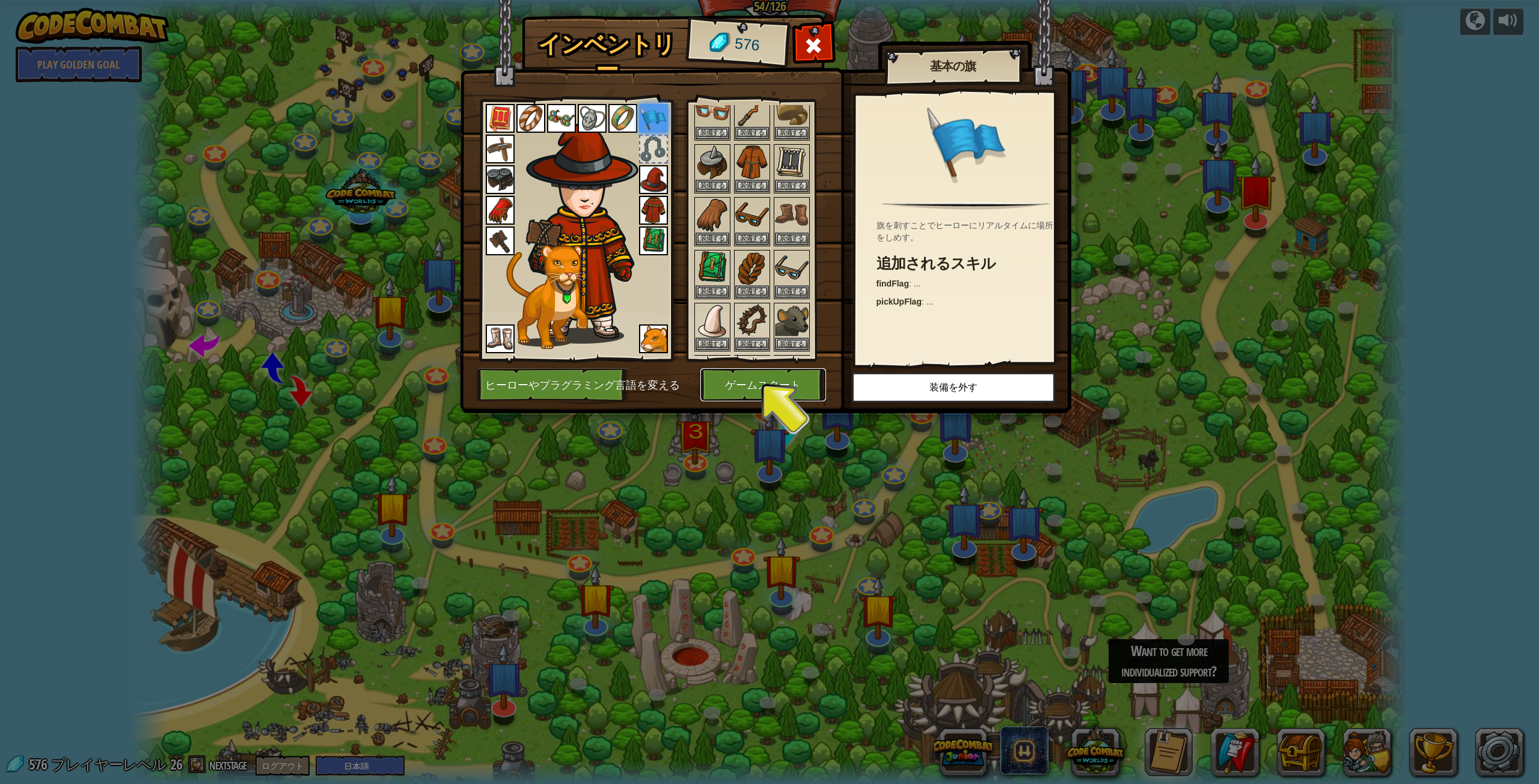
click at [767, 396] on button "ゲームスタート" at bounding box center [763, 385] width 125 height 33
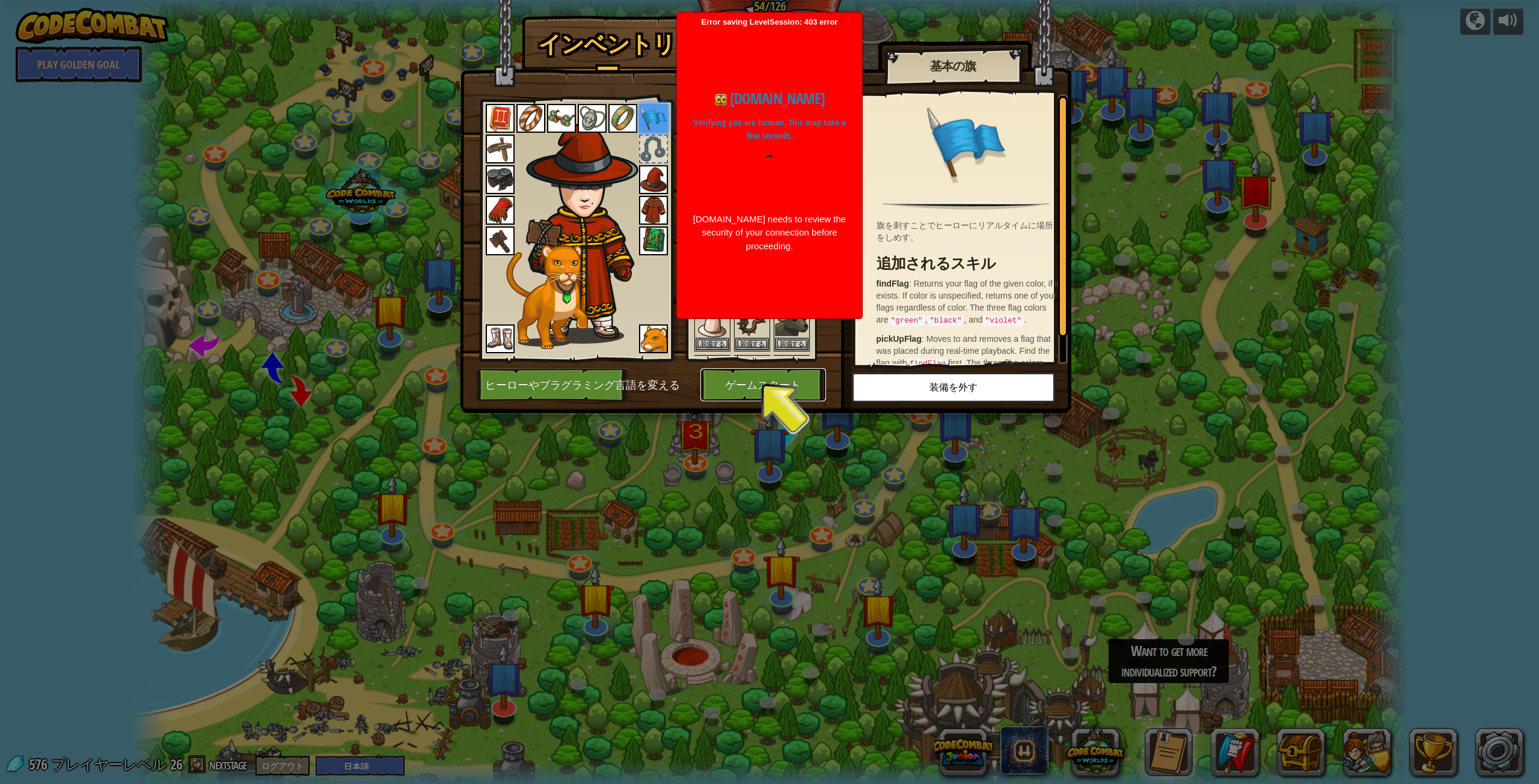
click at [772, 385] on button "ゲームスタート" at bounding box center [763, 385] width 125 height 33
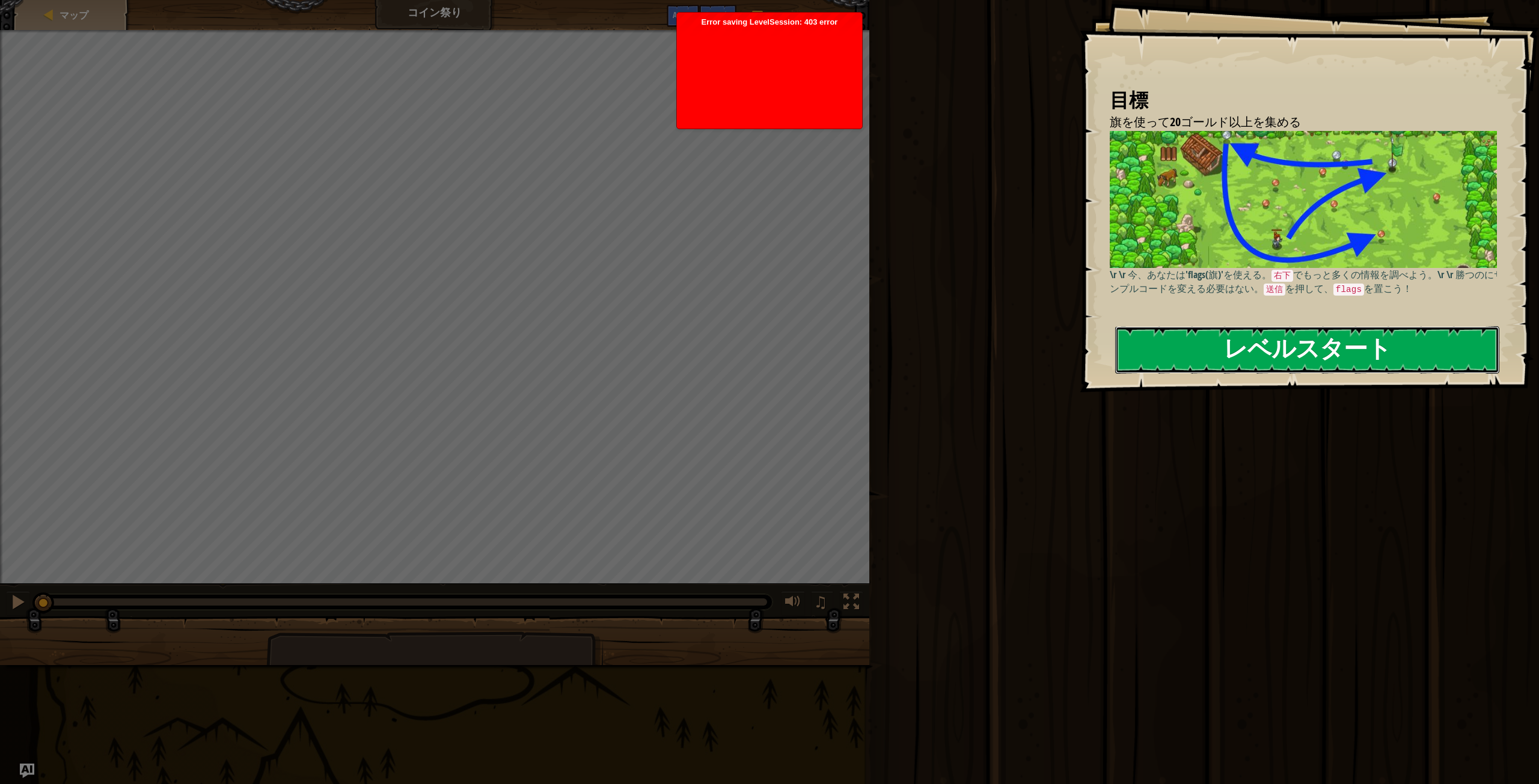
click at [1210, 355] on button "レベルスタート" at bounding box center [1307, 350] width 384 height 48
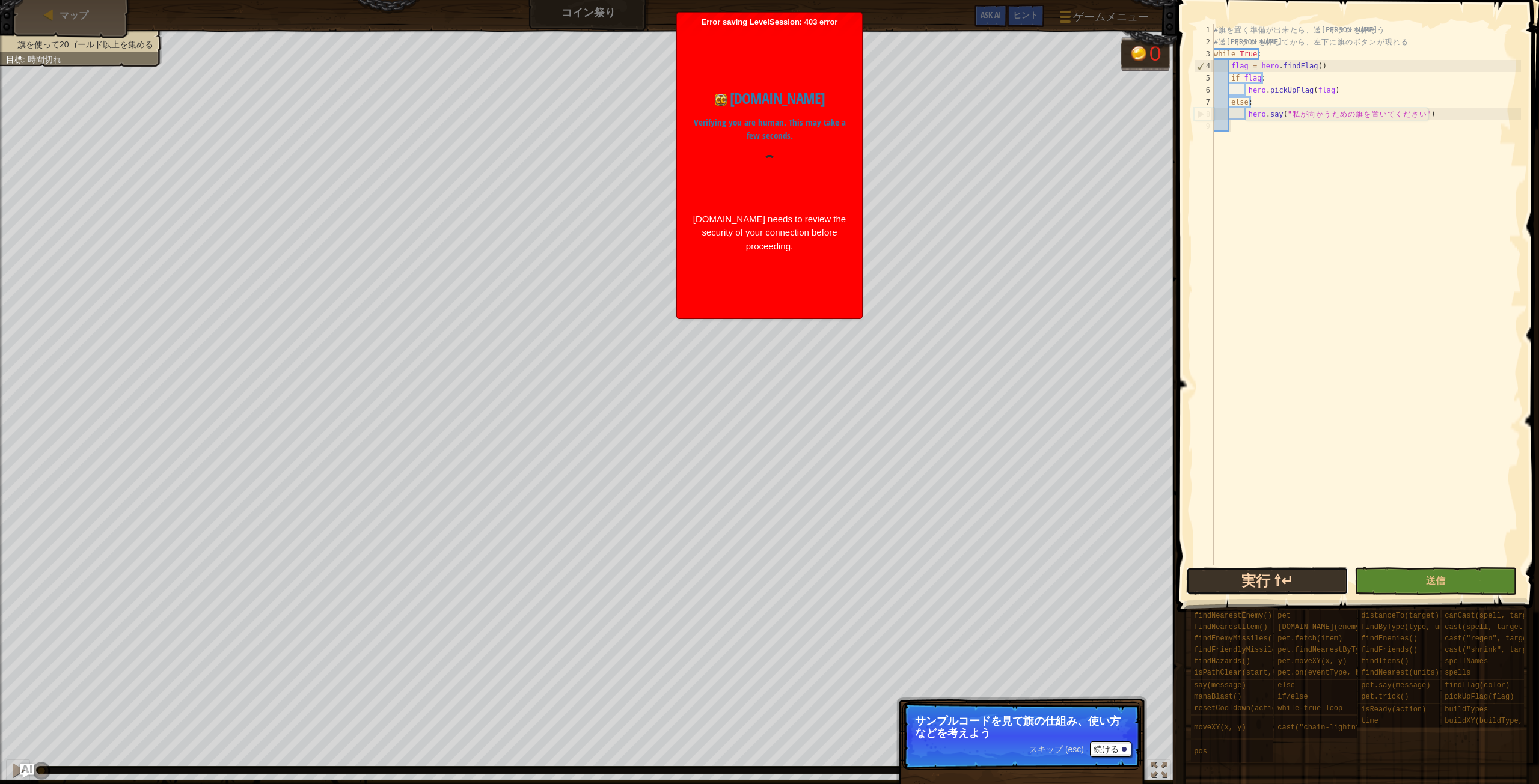
click at [1296, 574] on button "実行 ⇧↵" at bounding box center [1267, 581] width 162 height 27
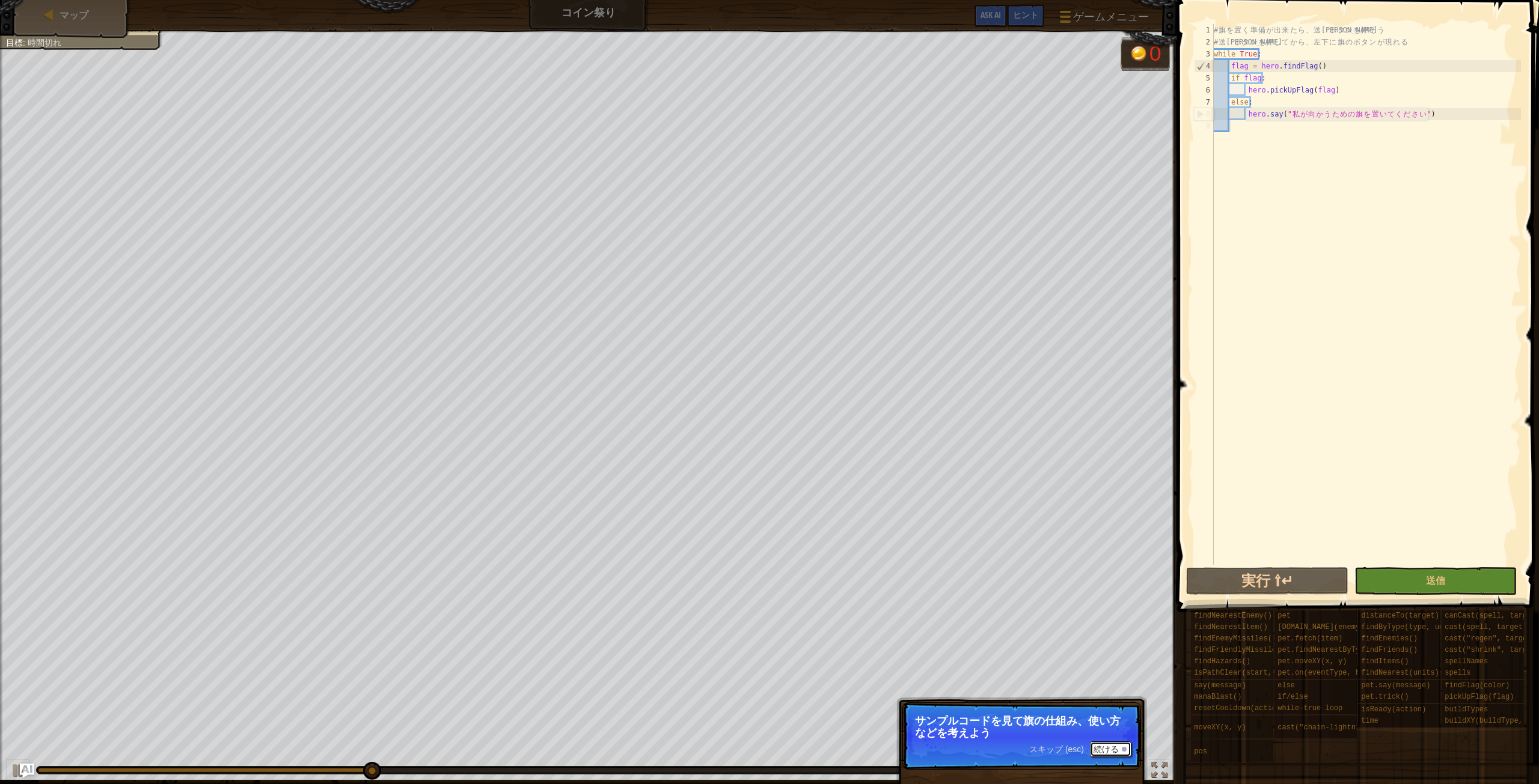
click at [1112, 750] on button "続ける" at bounding box center [1110, 749] width 41 height 16
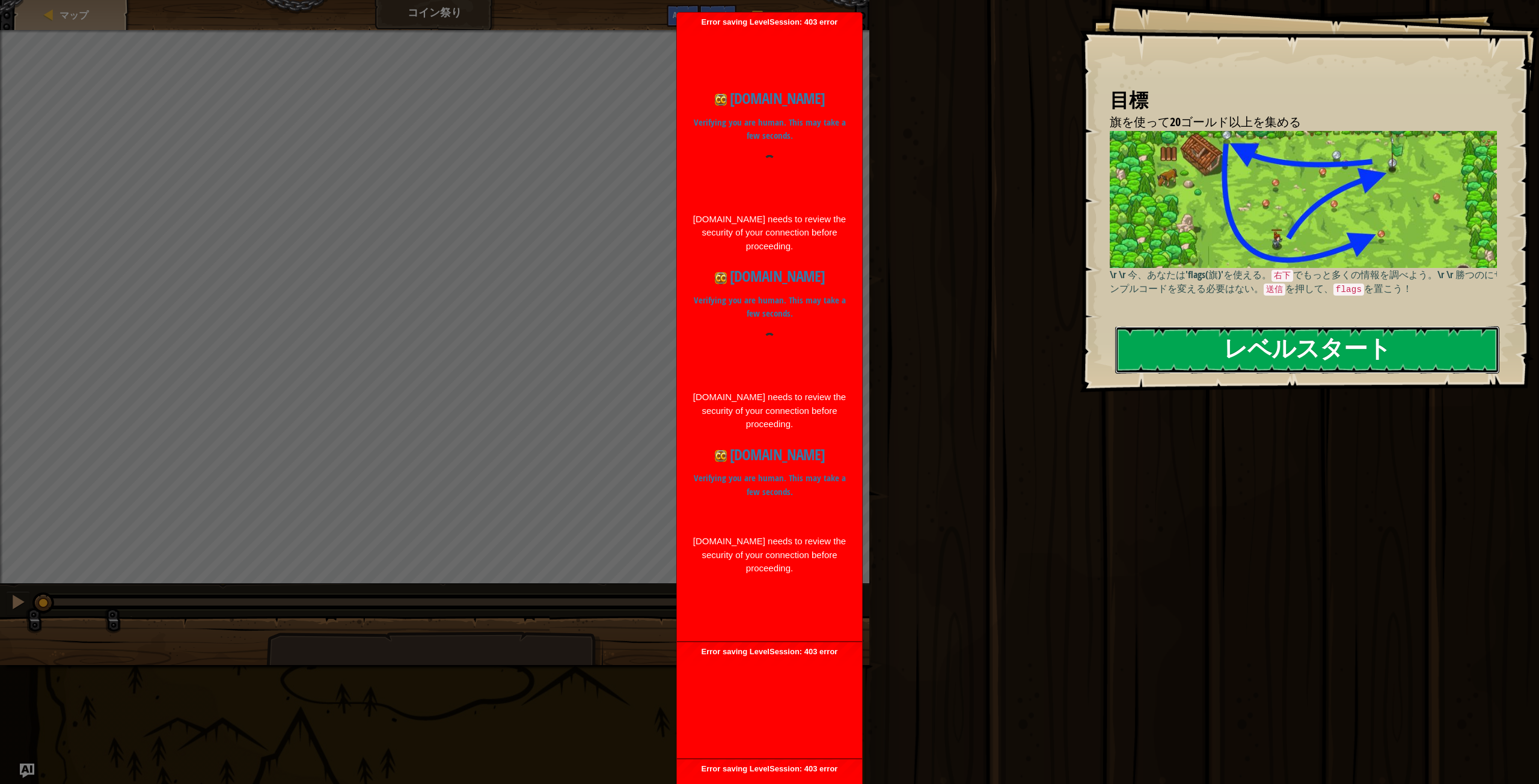
click at [1247, 333] on button "レベルスタート" at bounding box center [1307, 350] width 384 height 48
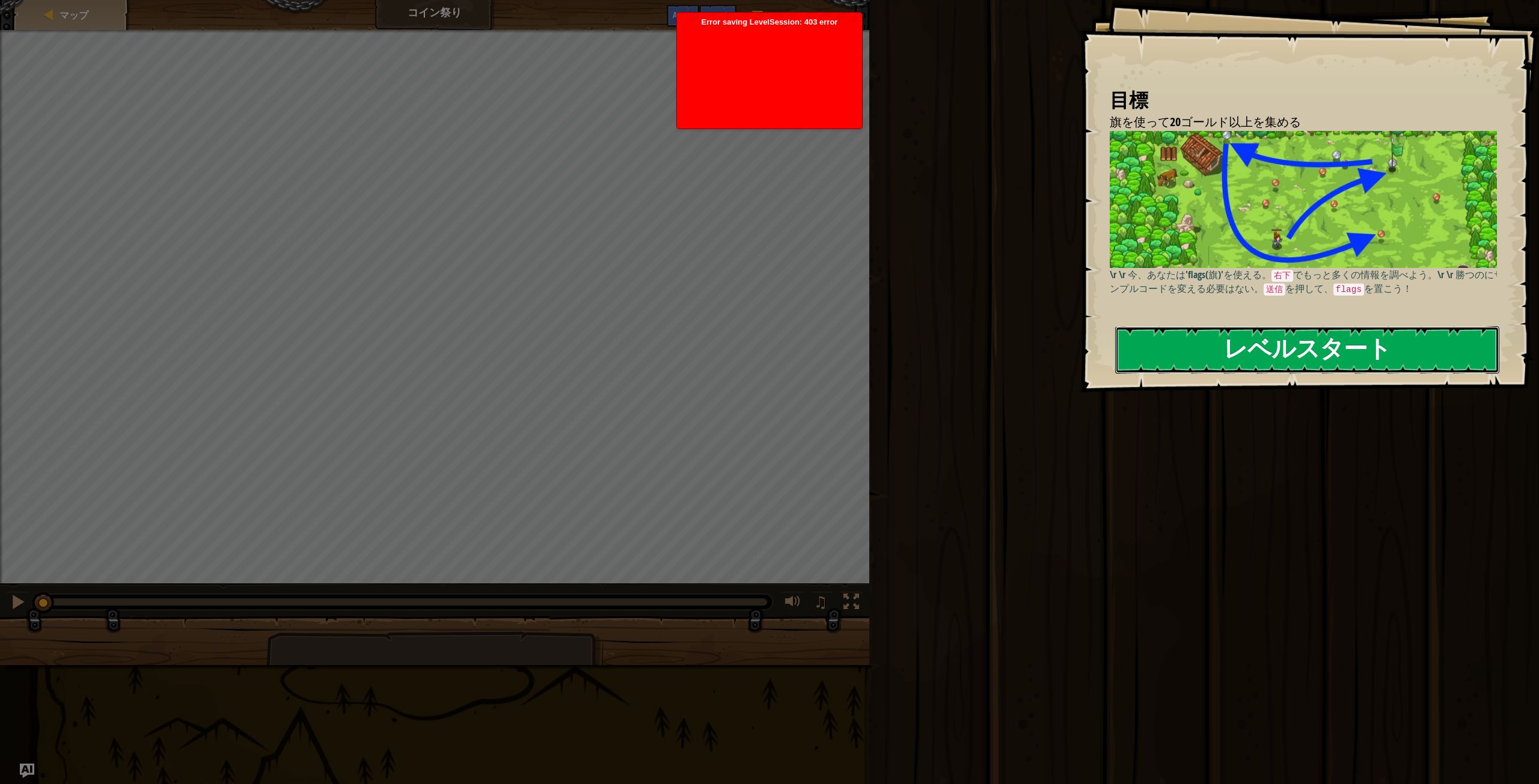
click at [1277, 348] on button "レベルスタート" at bounding box center [1307, 350] width 384 height 48
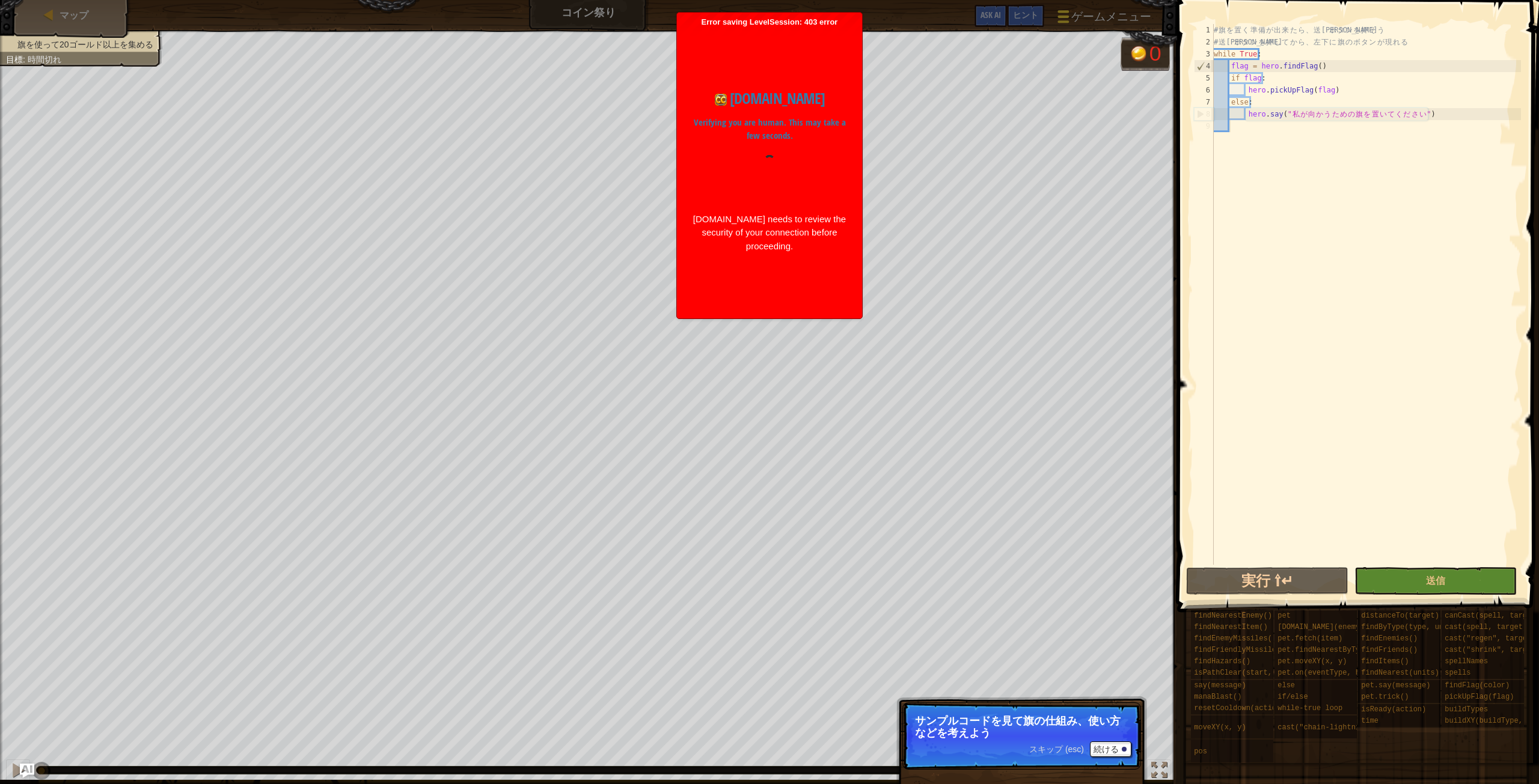
click at [1134, 19] on span "ゲームメニュー" at bounding box center [1111, 16] width 79 height 16
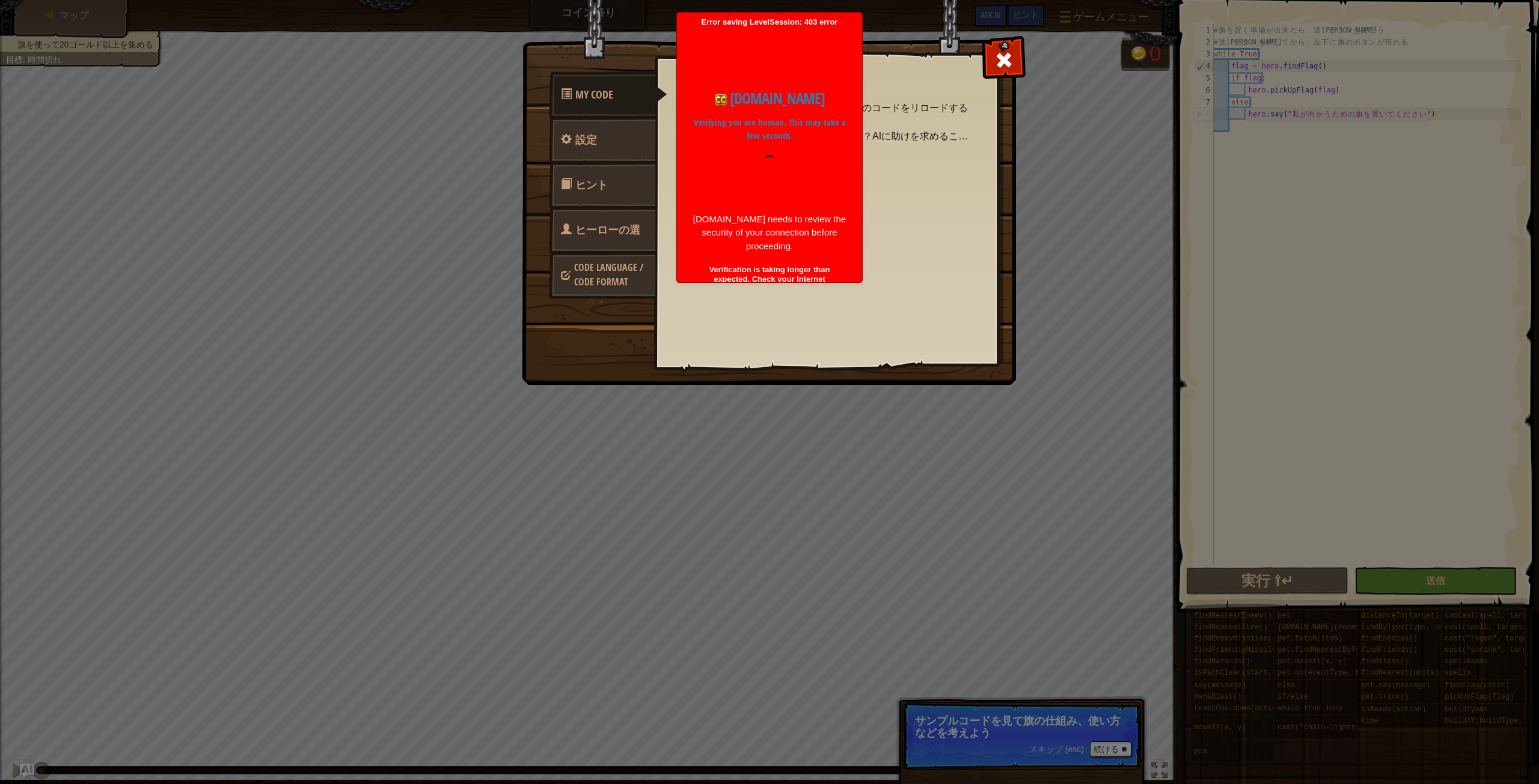
click at [780, 139] on p "Verifying you are human. This may take a few seconds." at bounding box center [769, 129] width 155 height 27
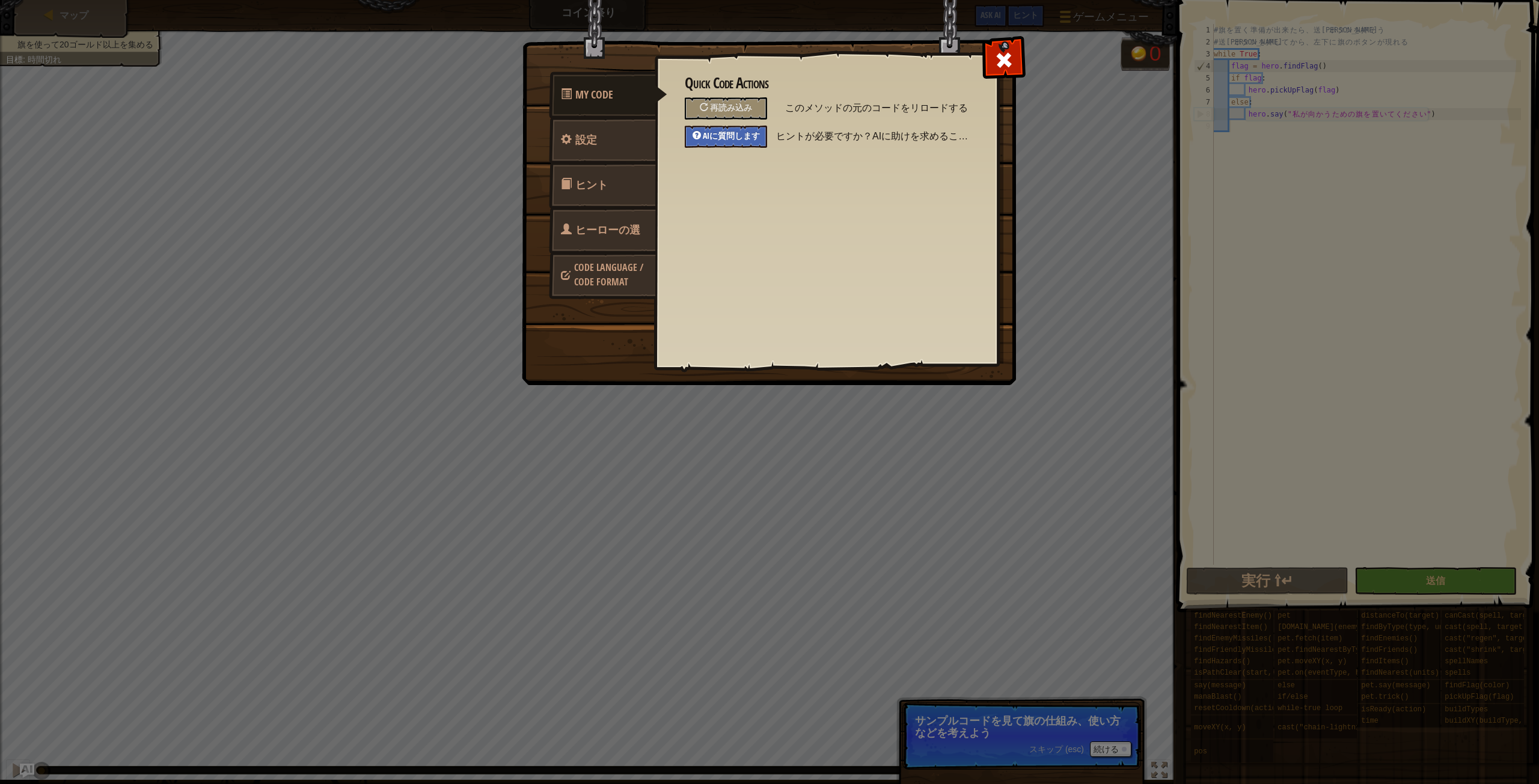
click at [716, 130] on div "AIに質問します" at bounding box center [726, 137] width 82 height 22
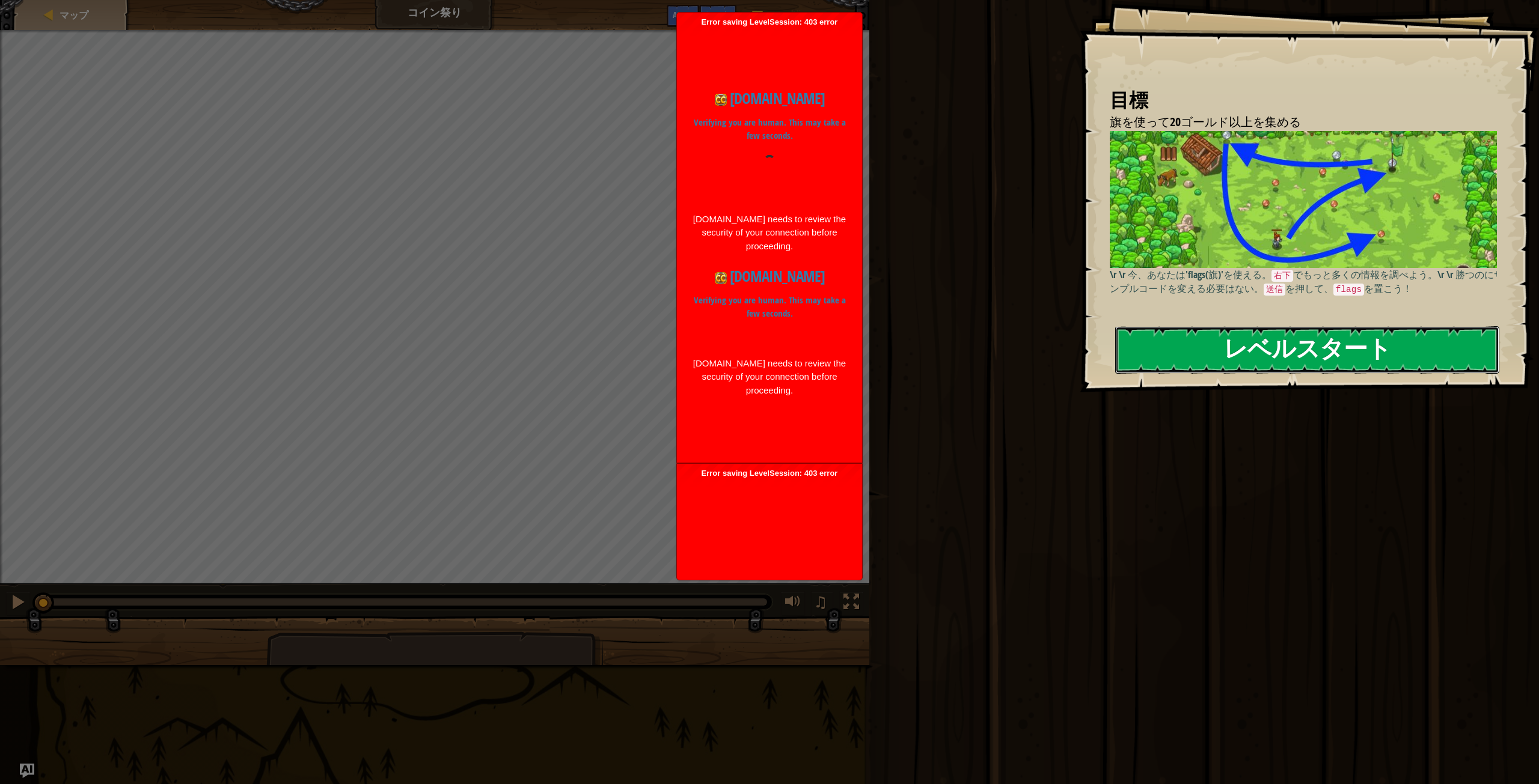
click at [1155, 353] on button "レベルスタート" at bounding box center [1307, 350] width 384 height 48
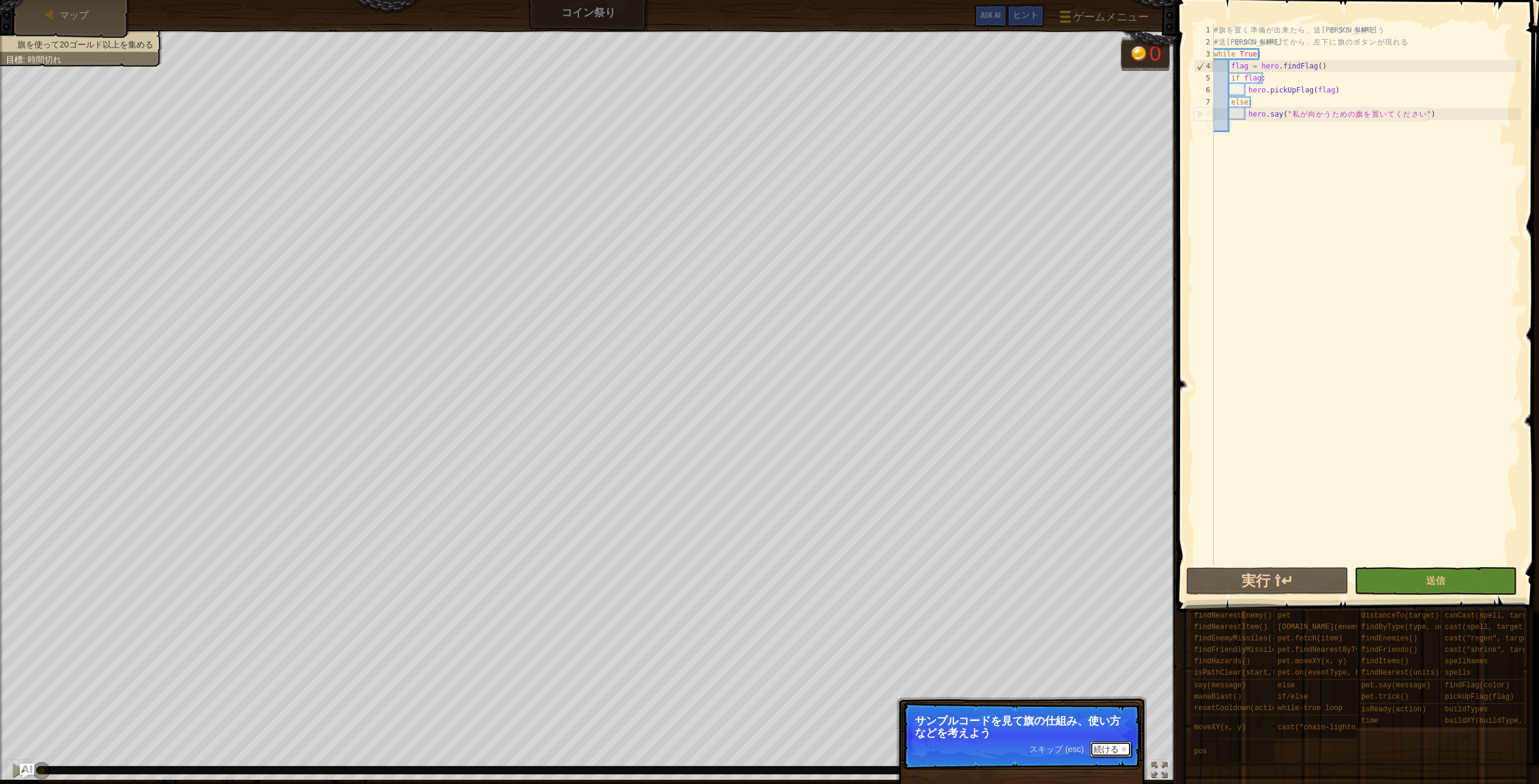
click at [1116, 747] on button "続ける" at bounding box center [1110, 749] width 41 height 16
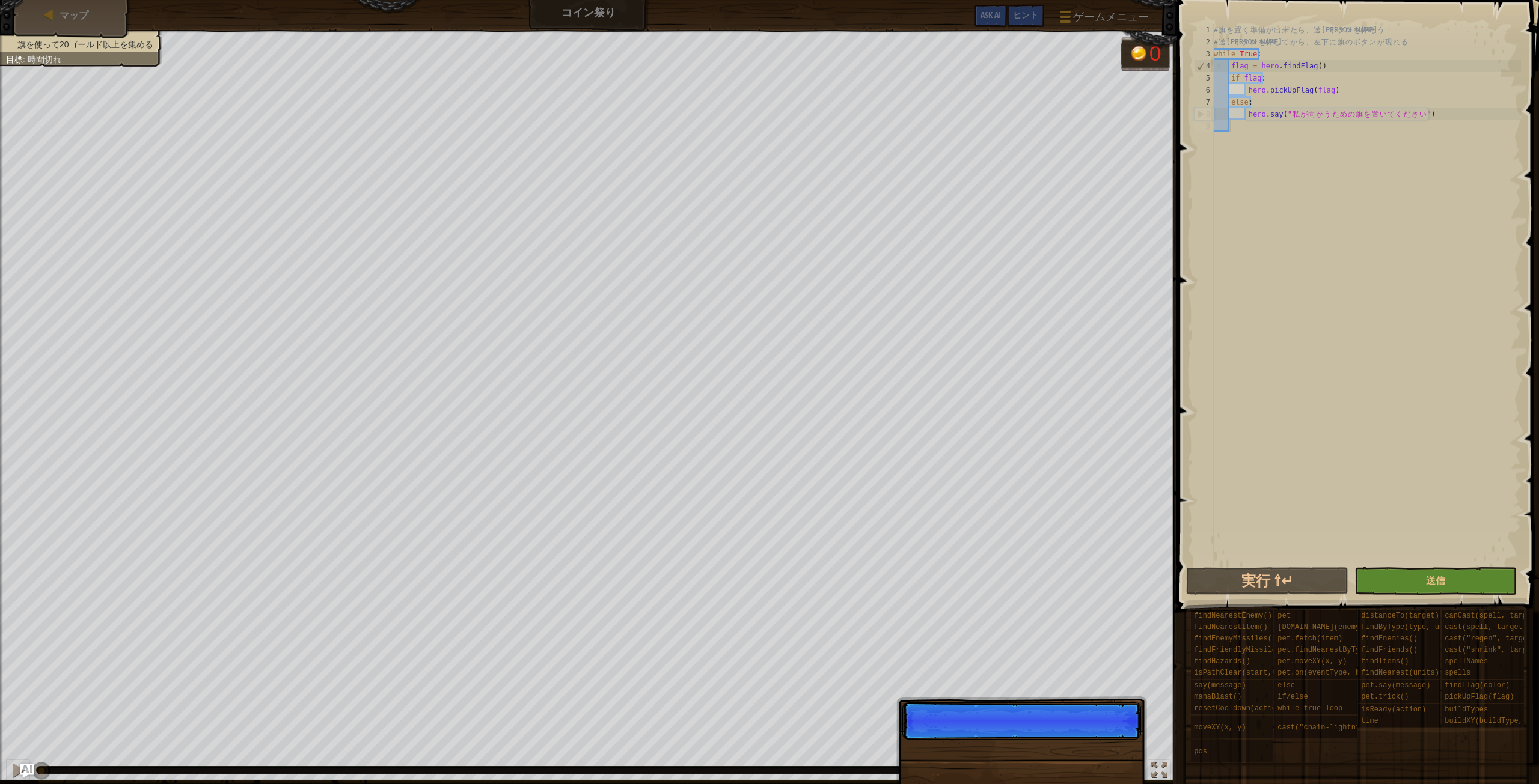
scroll to position [5, 1]
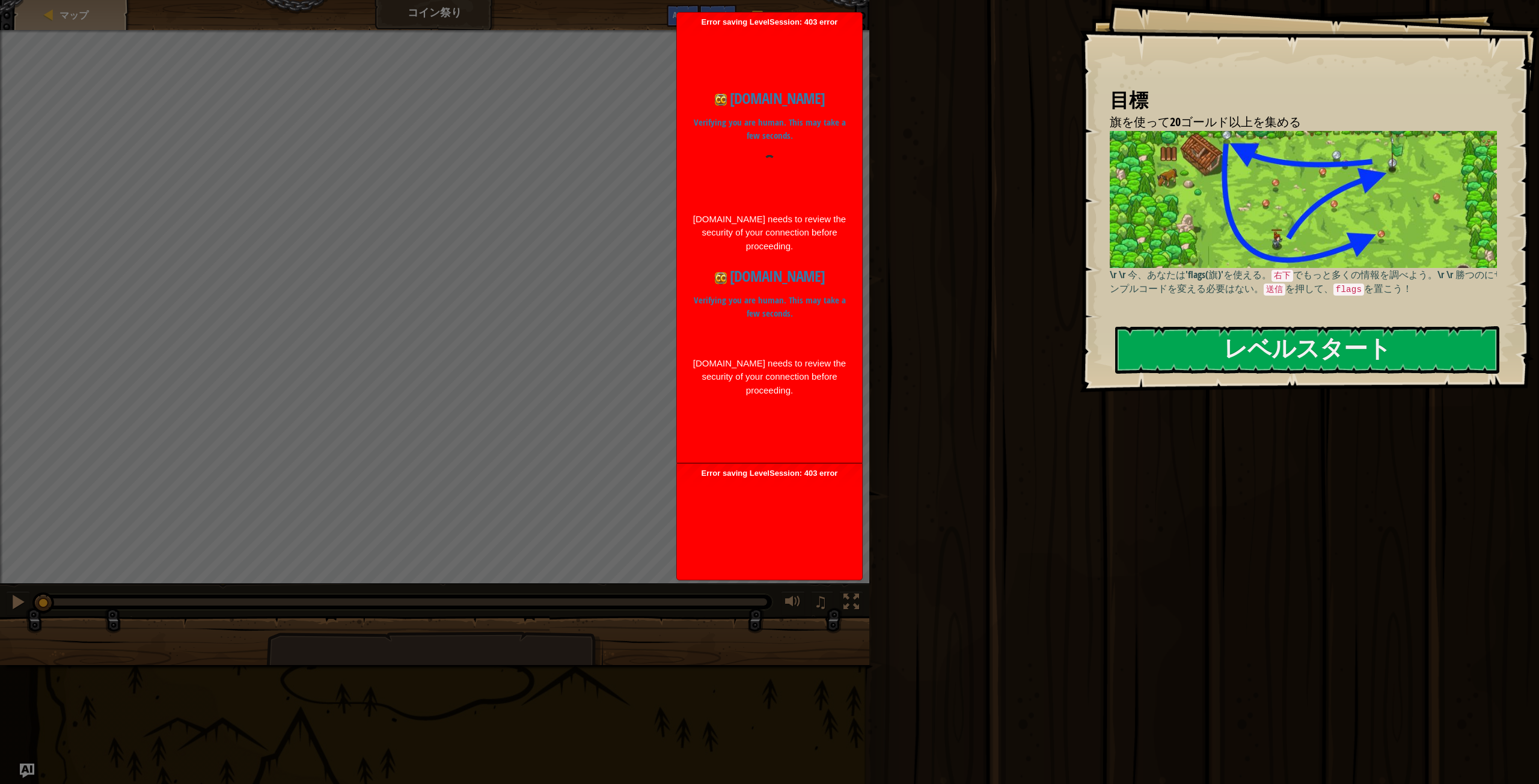
drag, startPoint x: 802, startPoint y: 442, endPoint x: 680, endPoint y: 476, distance: 126.6
click at [681, 463] on div "Error saving LevelSession: 403 error Just a moment... [DOMAIN_NAME] Verifying y…" at bounding box center [769, 237] width 185 height 450
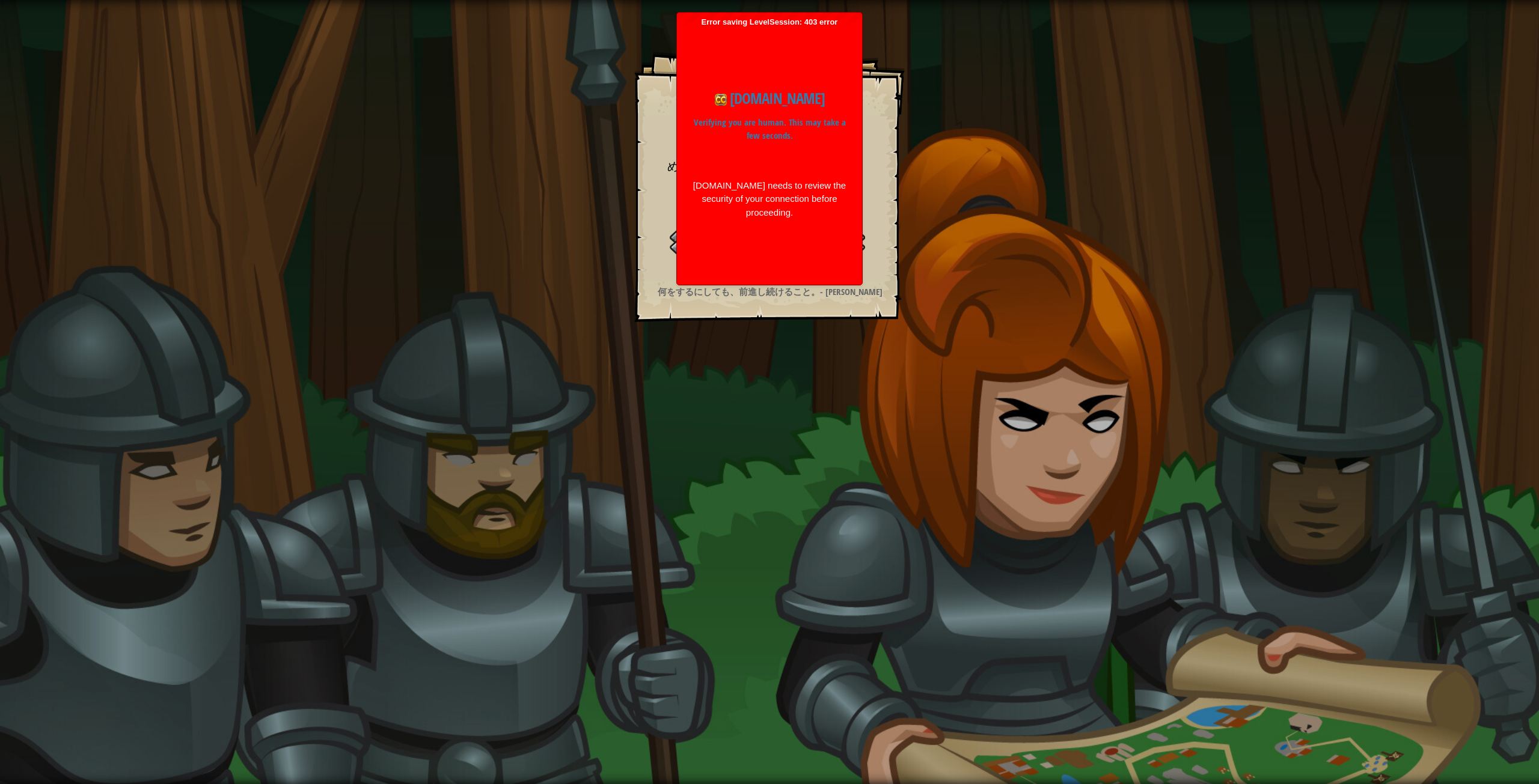
click at [659, 286] on strong "何をするにしても、前進し続けること。- マーティン・ルーサー・キング・ジュニア" at bounding box center [770, 291] width 225 height 12
